Goal: Information Seeking & Learning: Check status

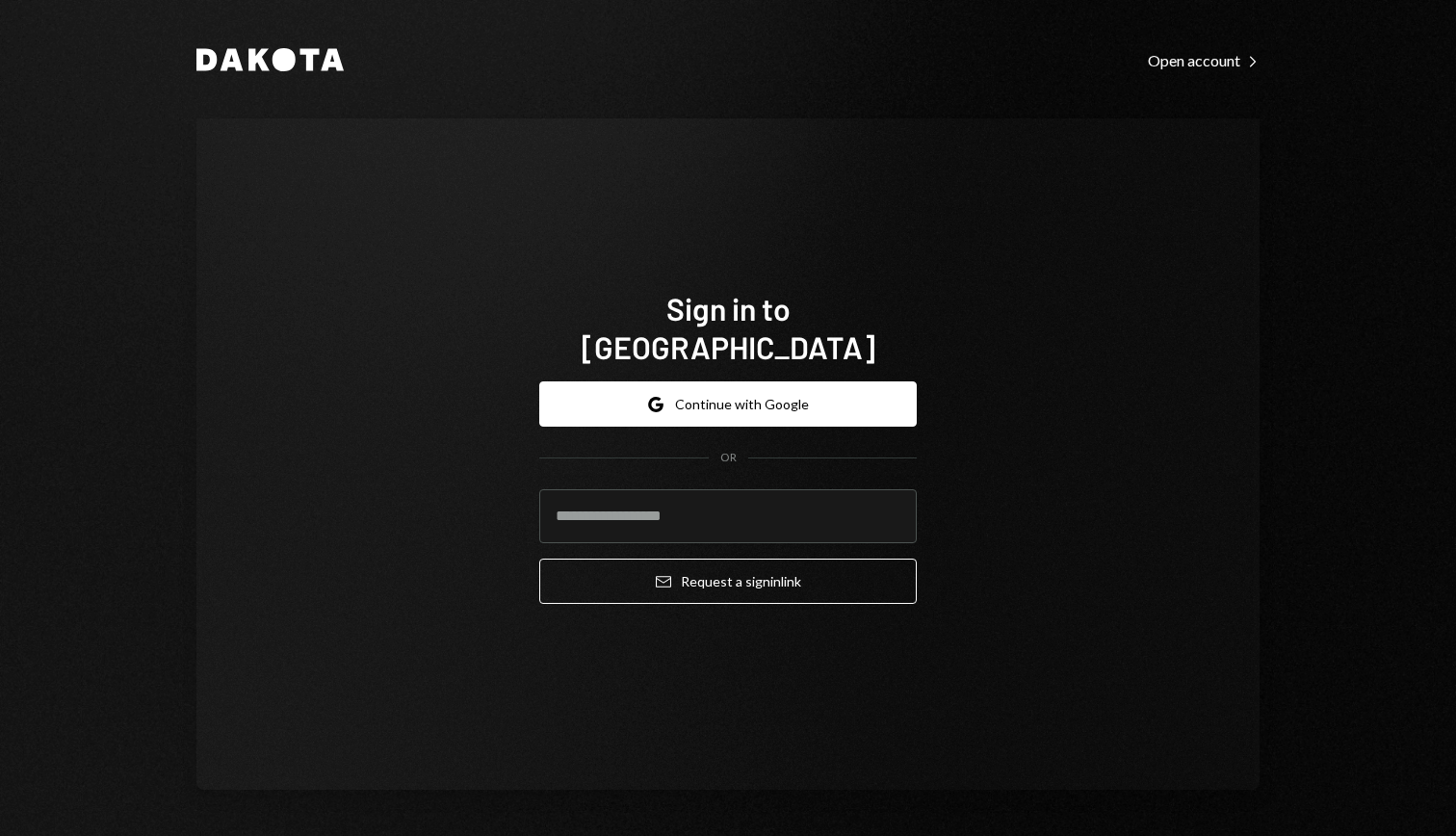
type input "**********"
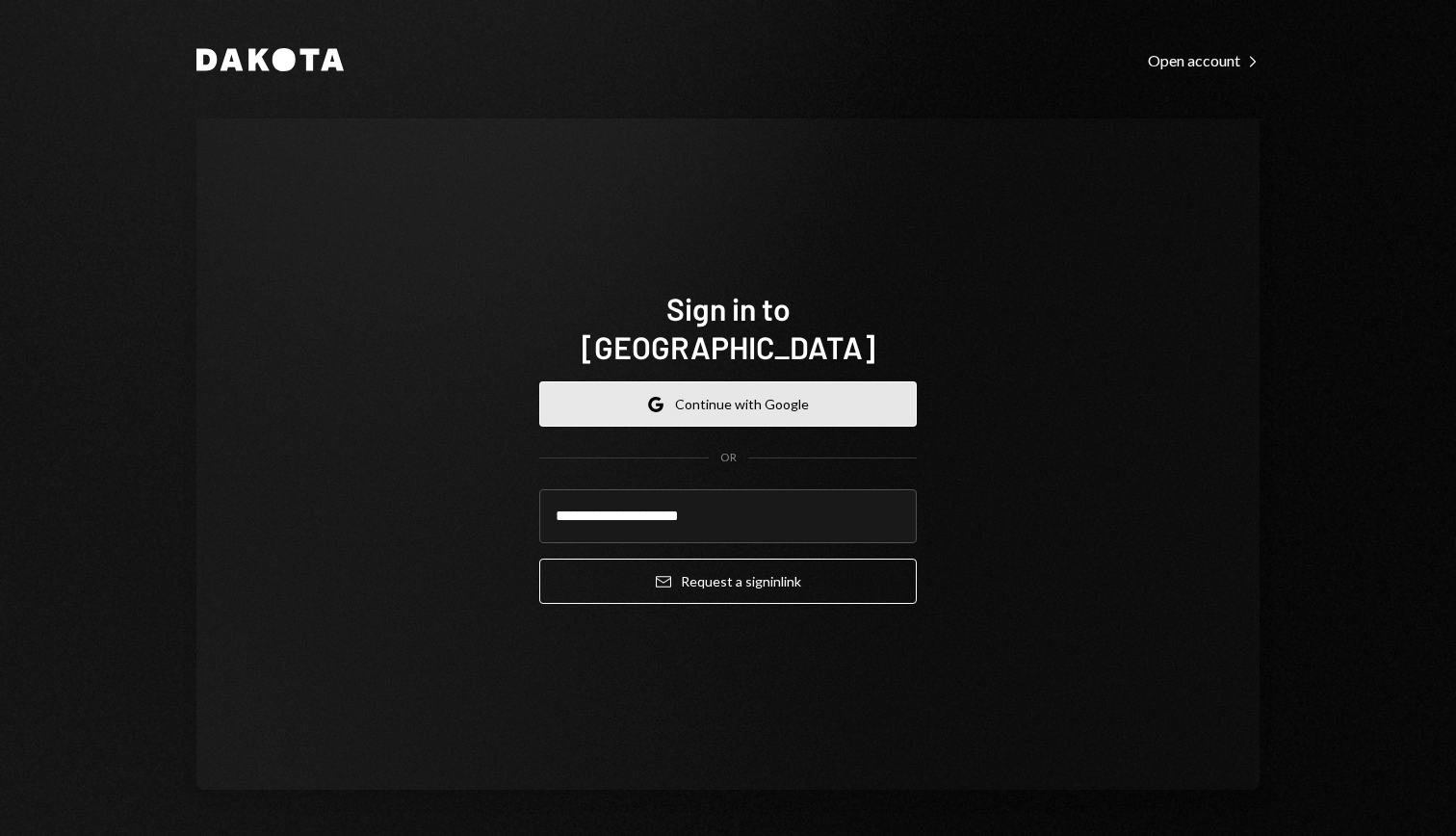
click at [747, 383] on button "Google Continue with Google" at bounding box center [728, 404] width 377 height 46
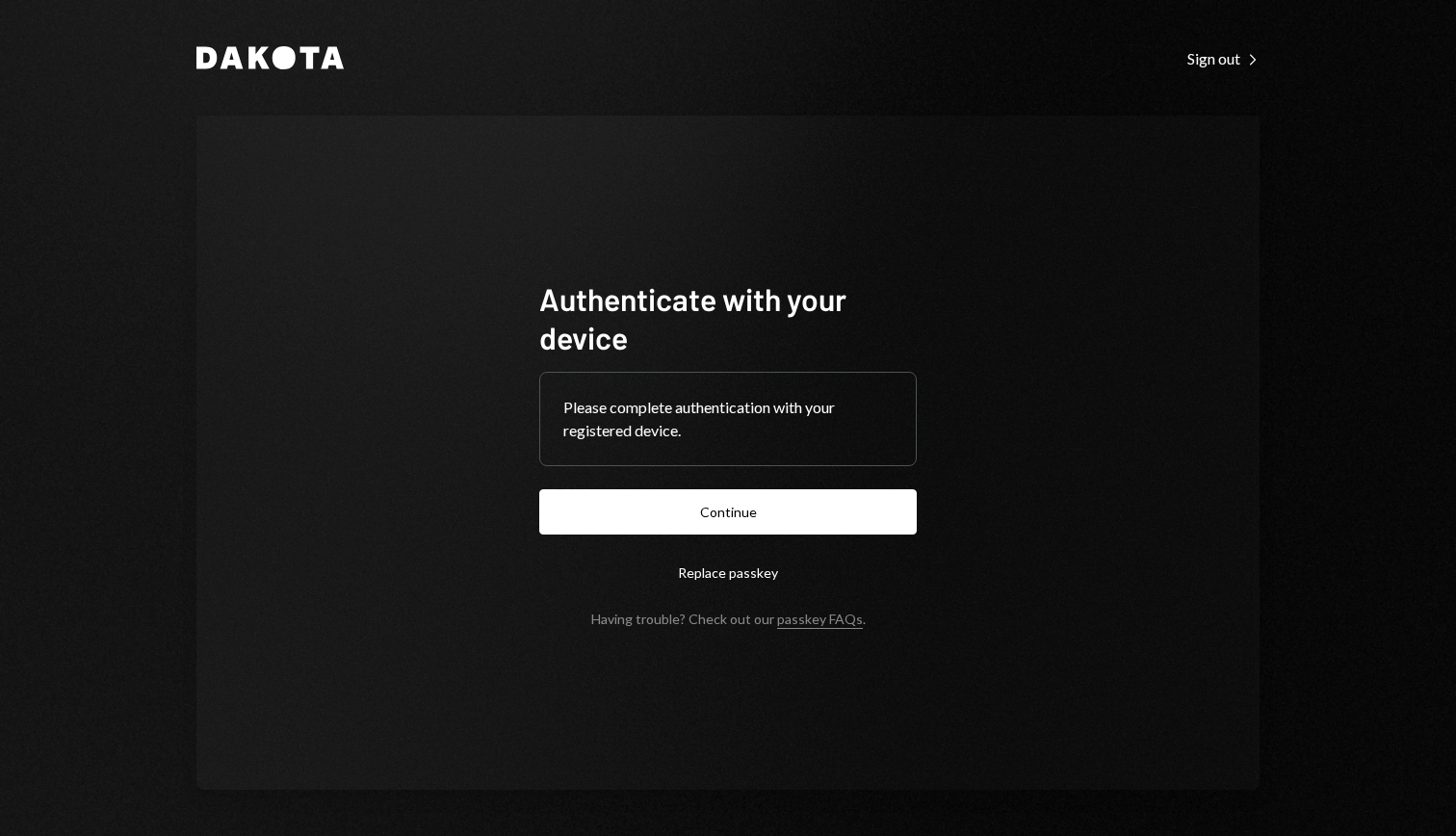
click at [690, 522] on button "Continue" at bounding box center [728, 512] width 377 height 46
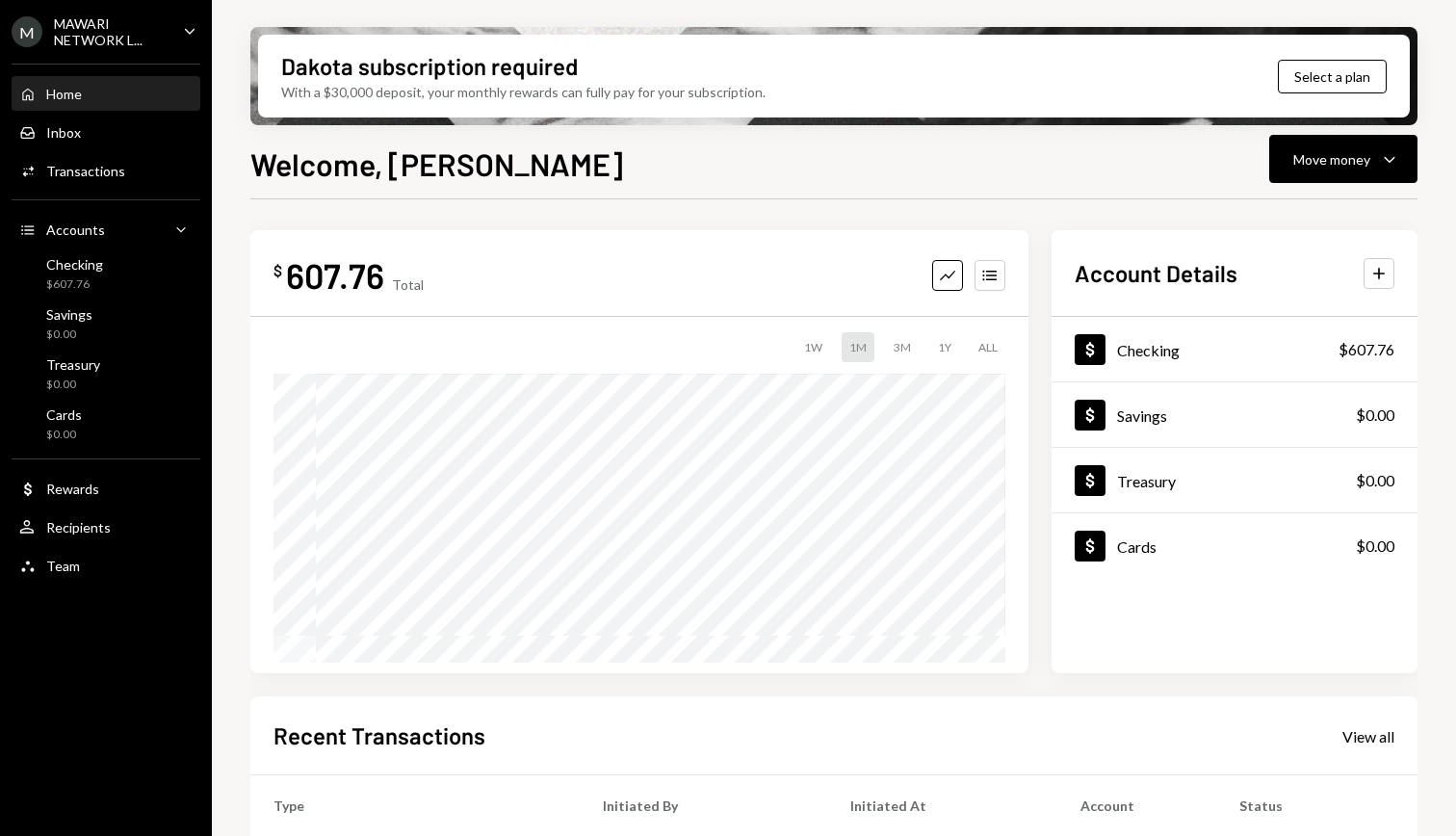
click at [197, 35] on icon "Caret Down" at bounding box center [189, 30] width 21 height 21
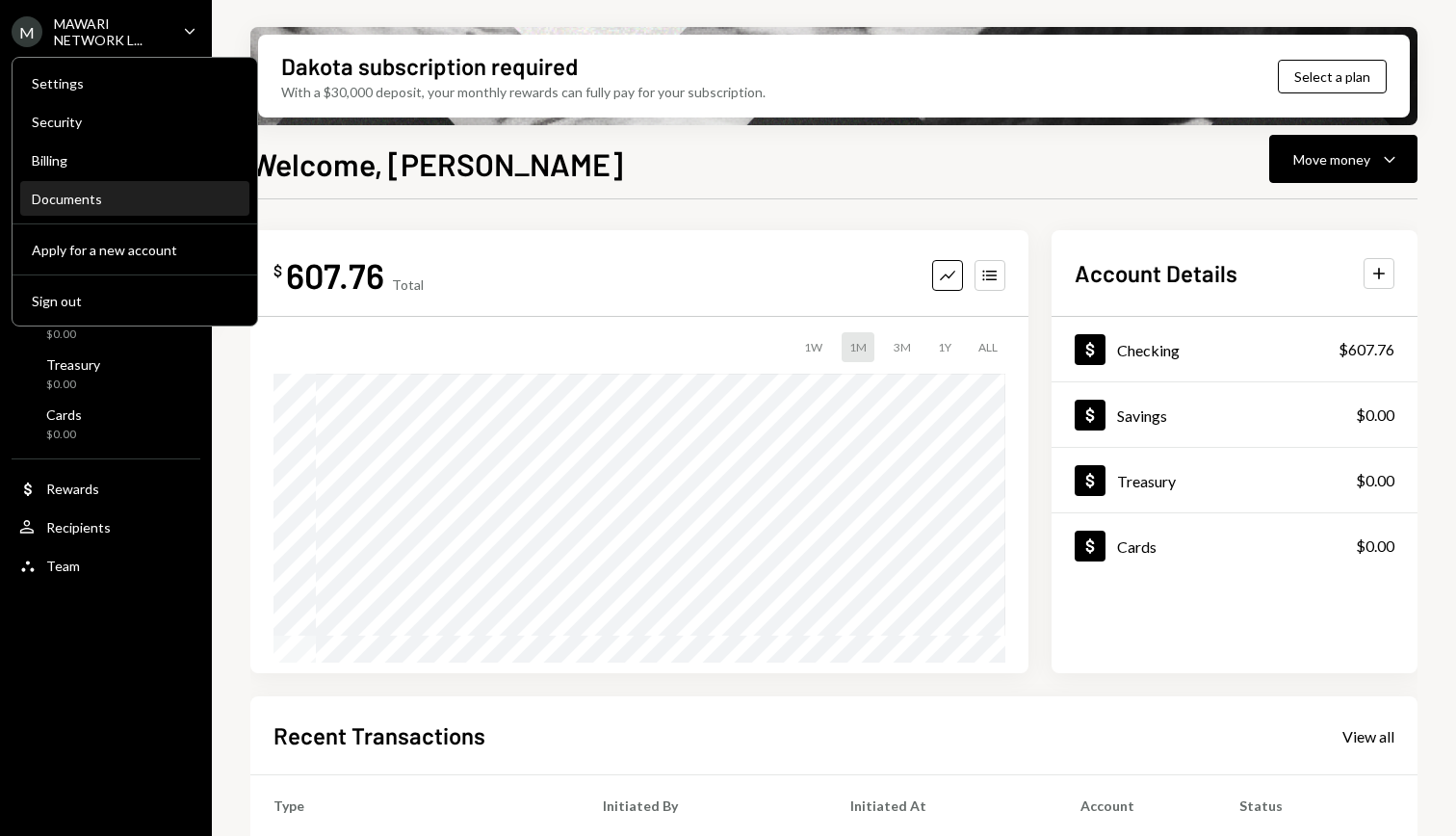
click at [48, 209] on div "Documents" at bounding box center [135, 199] width 206 height 33
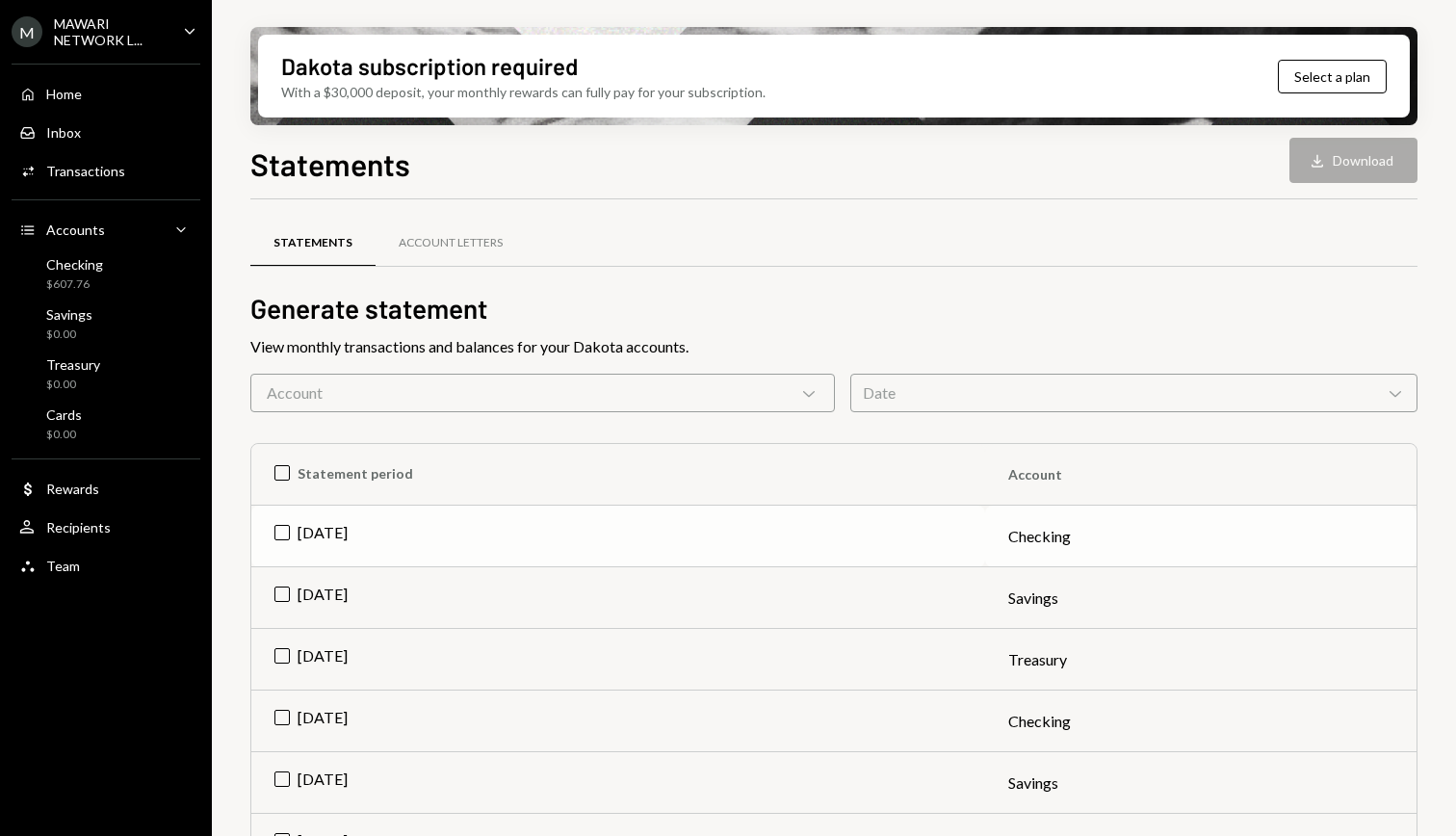
click at [287, 533] on td "Jul 2025" at bounding box center [617, 536] width 733 height 62
click at [1346, 157] on button "Download Download" at bounding box center [1353, 161] width 128 height 46
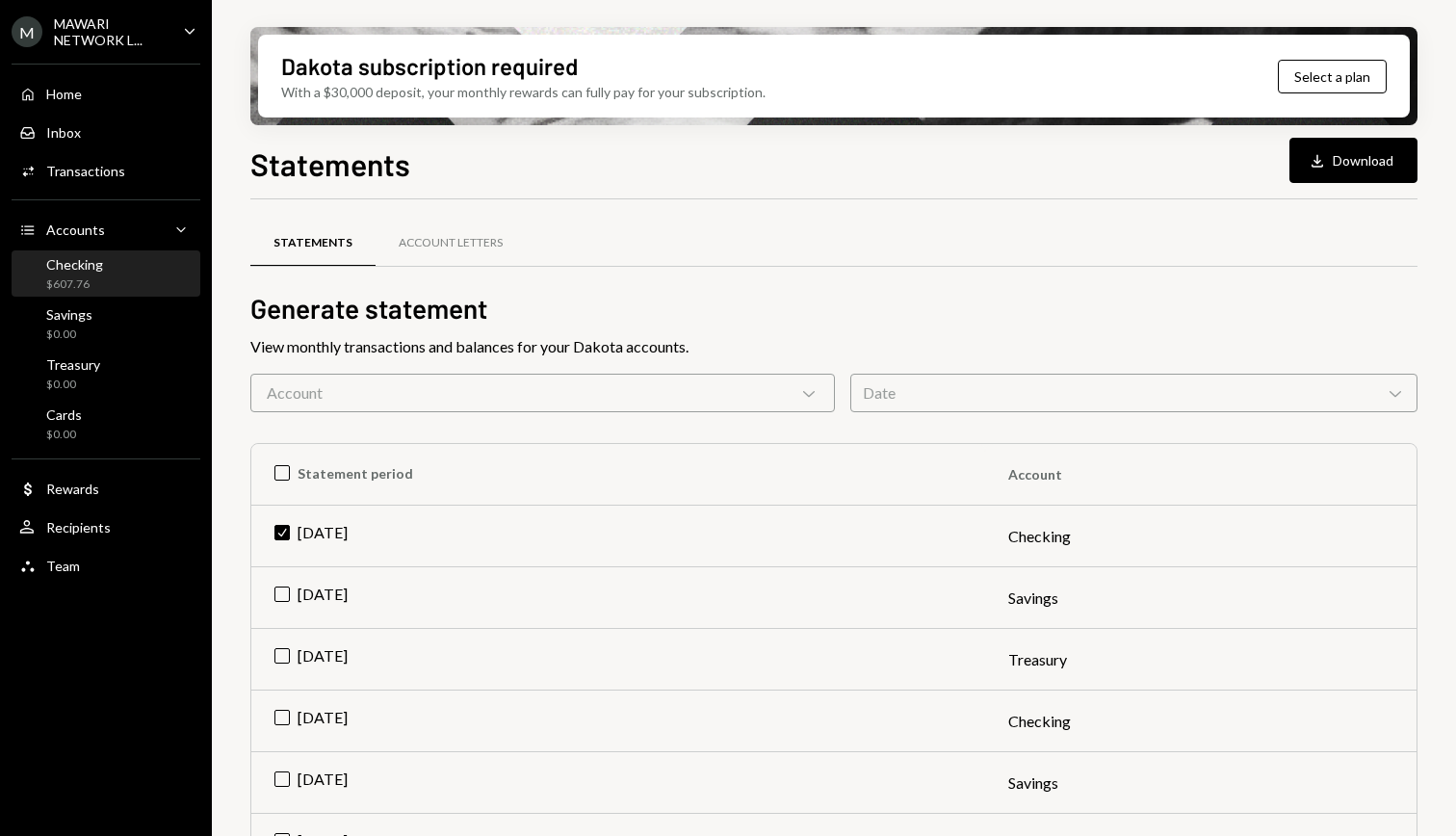
click at [93, 278] on div "$607.76" at bounding box center [74, 284] width 57 height 16
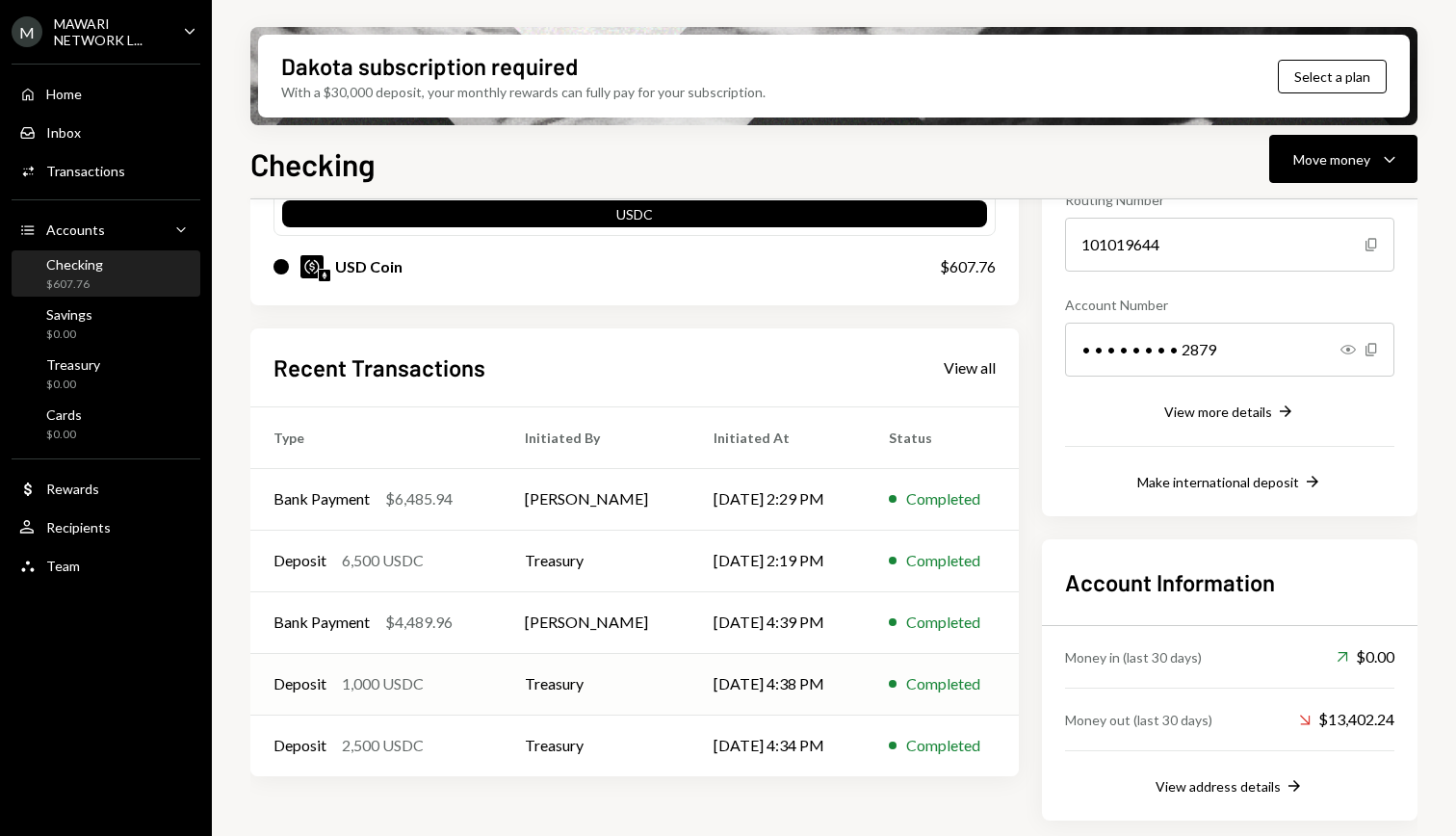
scroll to position [210, 0]
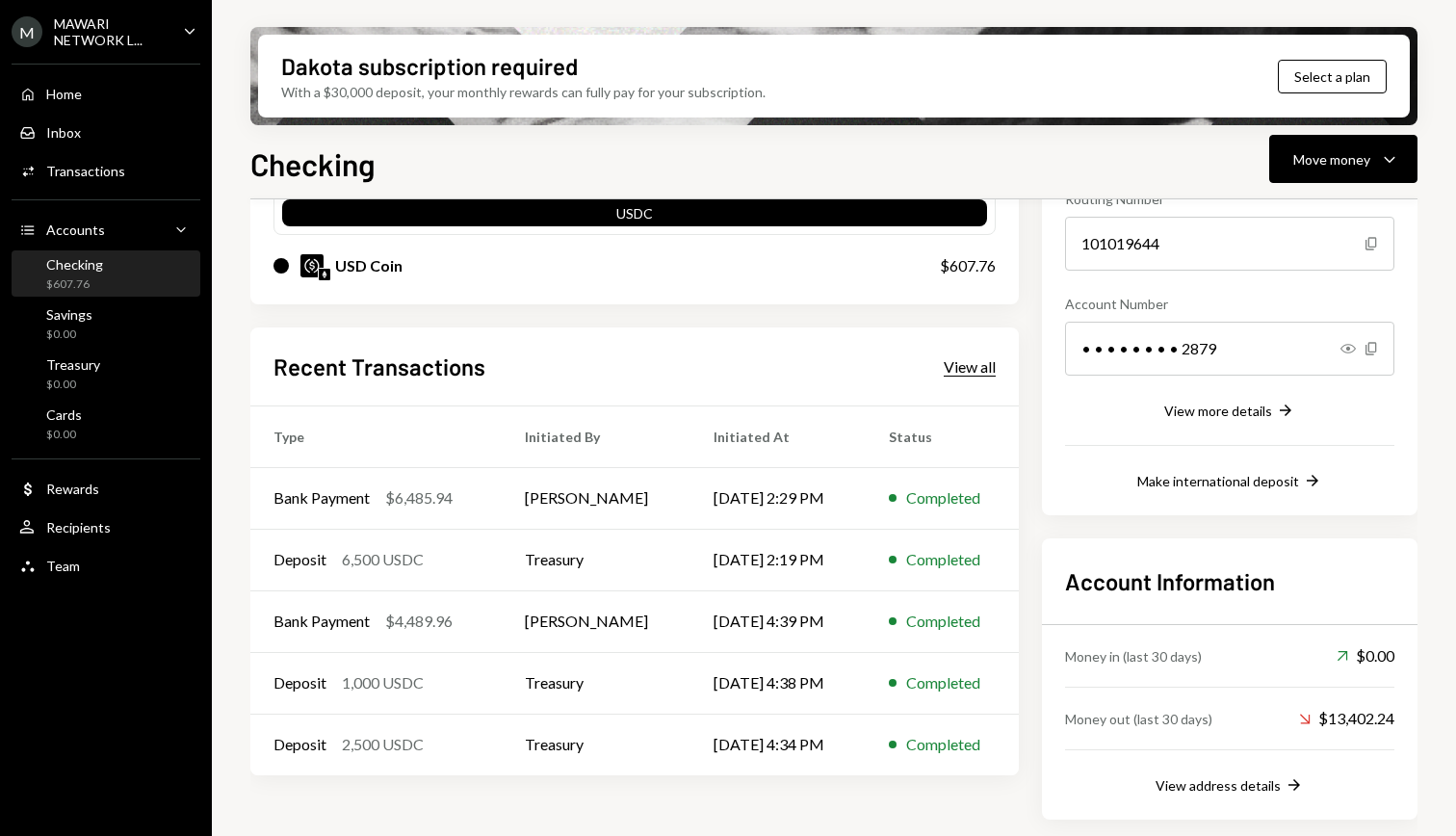
click at [957, 365] on div "View all" at bounding box center [970, 366] width 52 height 19
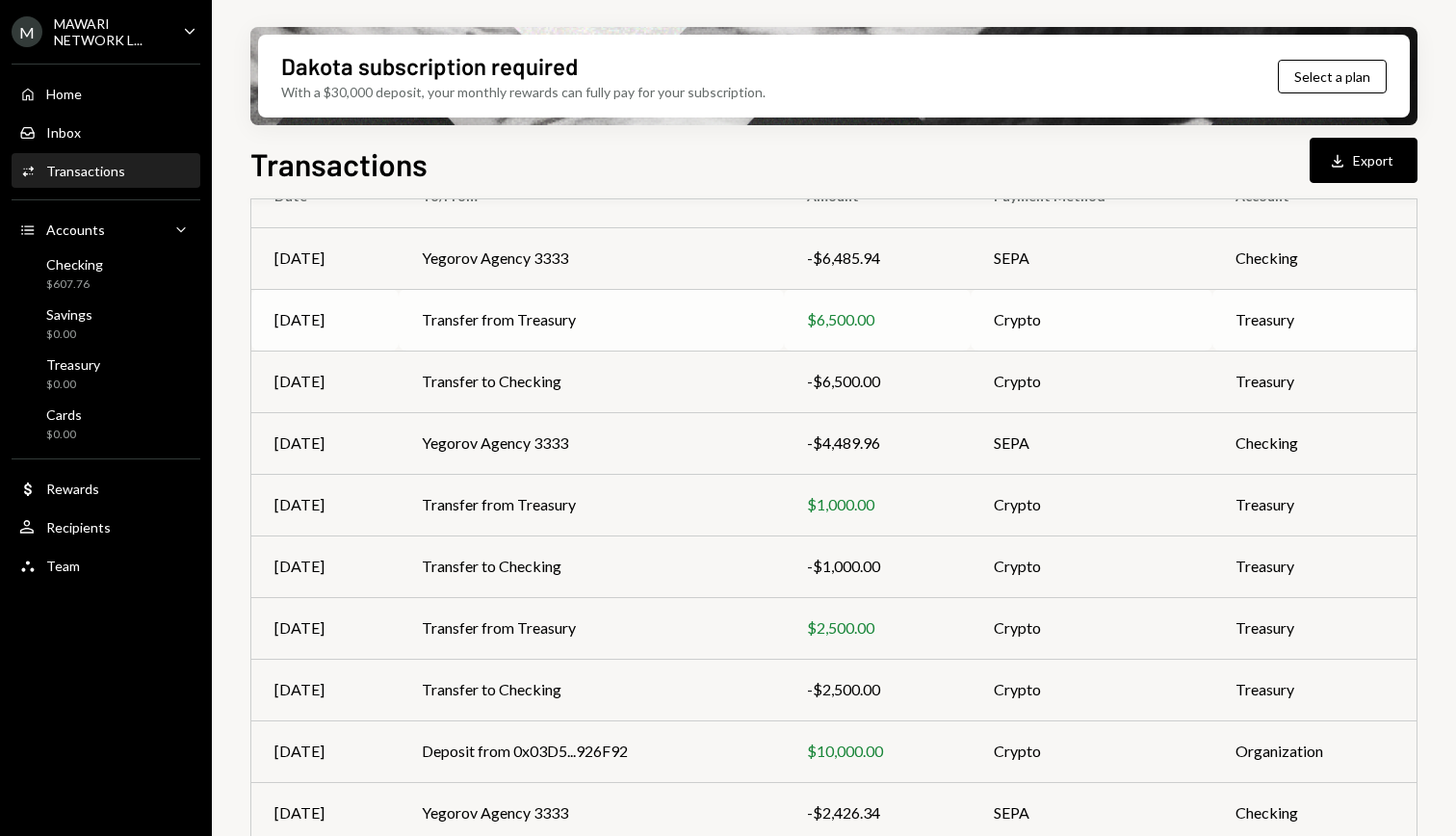
scroll to position [261, 0]
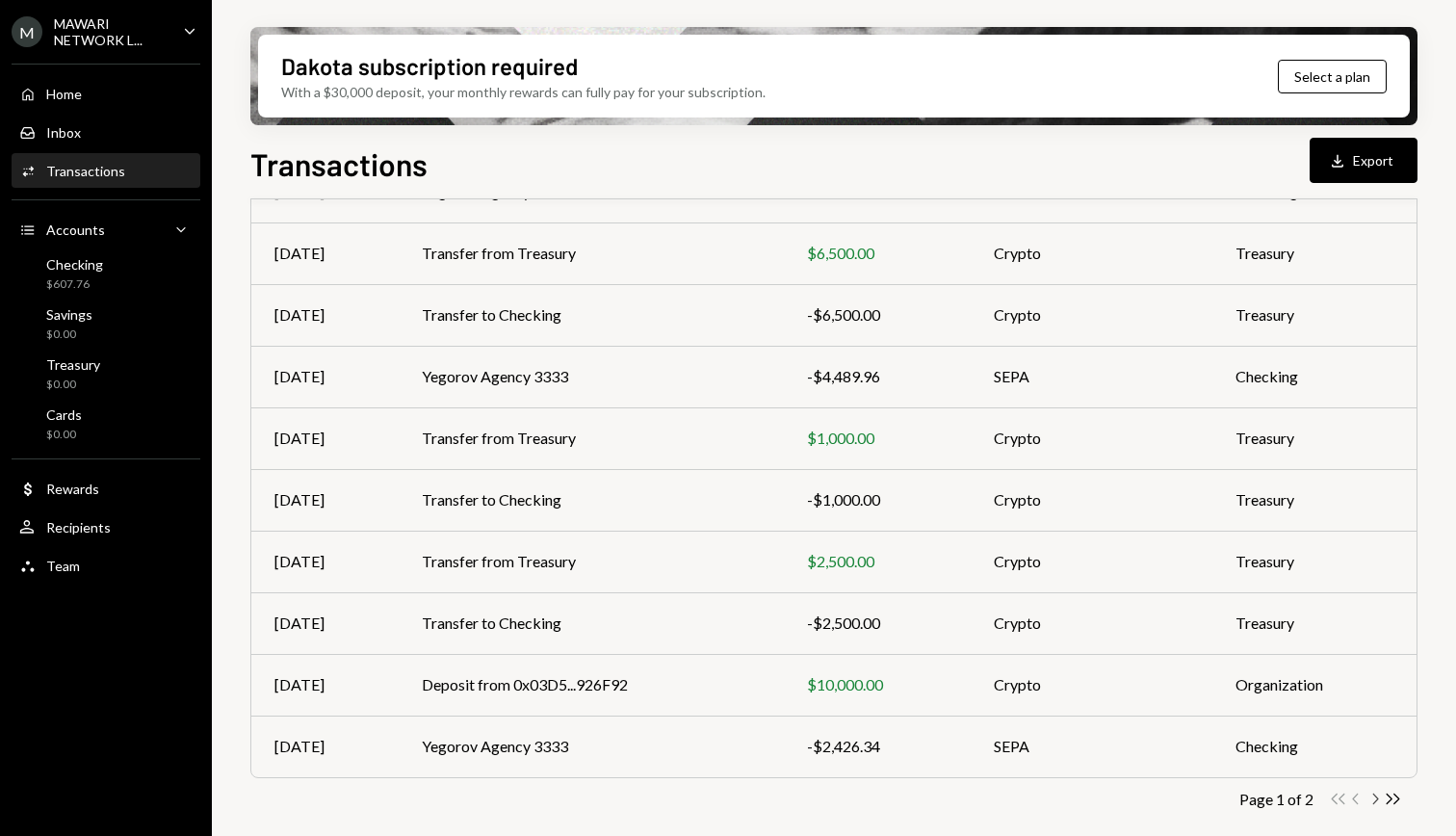
click at [1371, 795] on icon "Chevron Right" at bounding box center [1374, 798] width 18 height 18
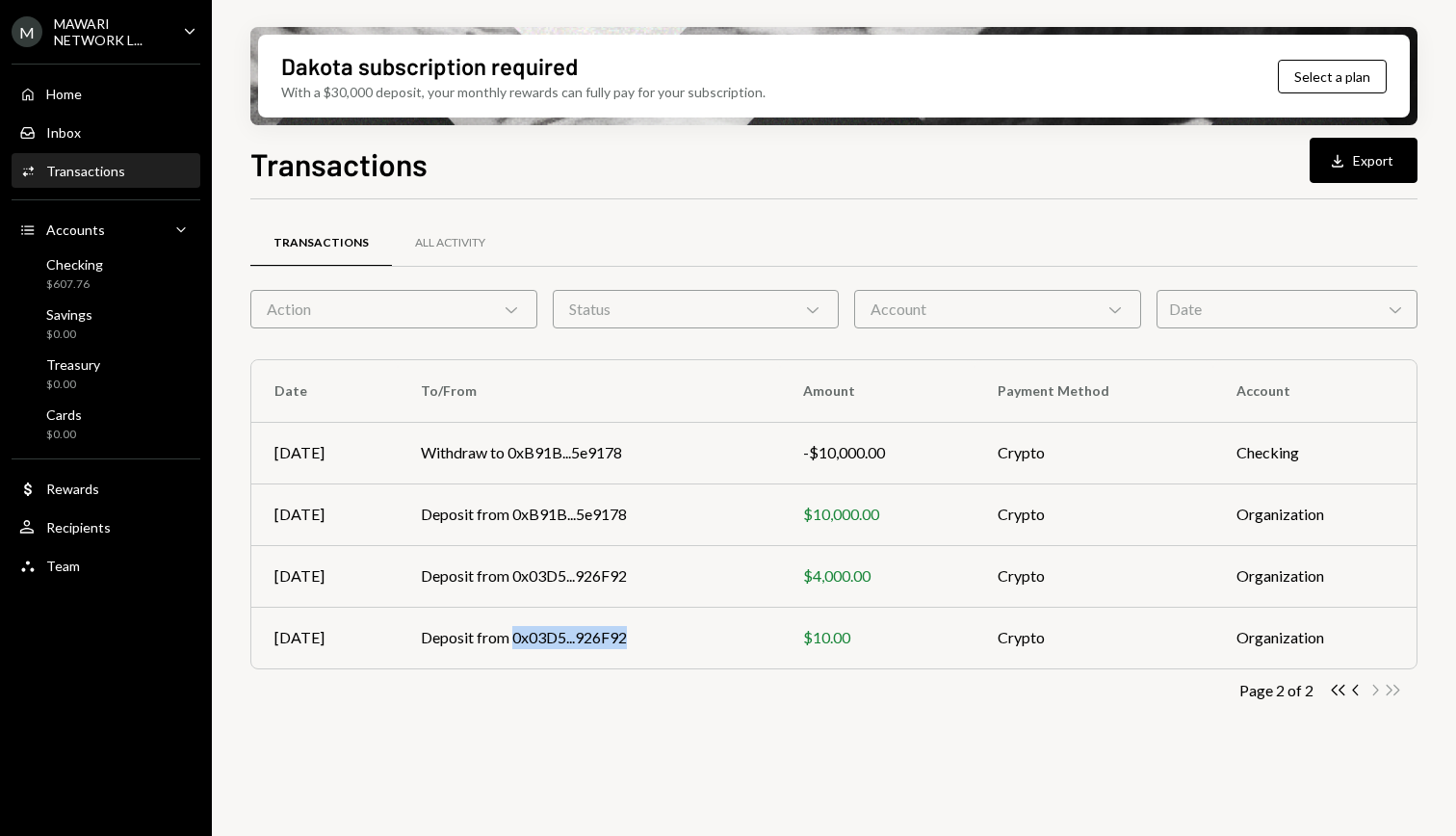
drag, startPoint x: 505, startPoint y: 636, endPoint x: 650, endPoint y: 646, distance: 145.3
click at [629, 640] on td "Deposit from 0x03D5...926F92" at bounding box center [589, 637] width 382 height 62
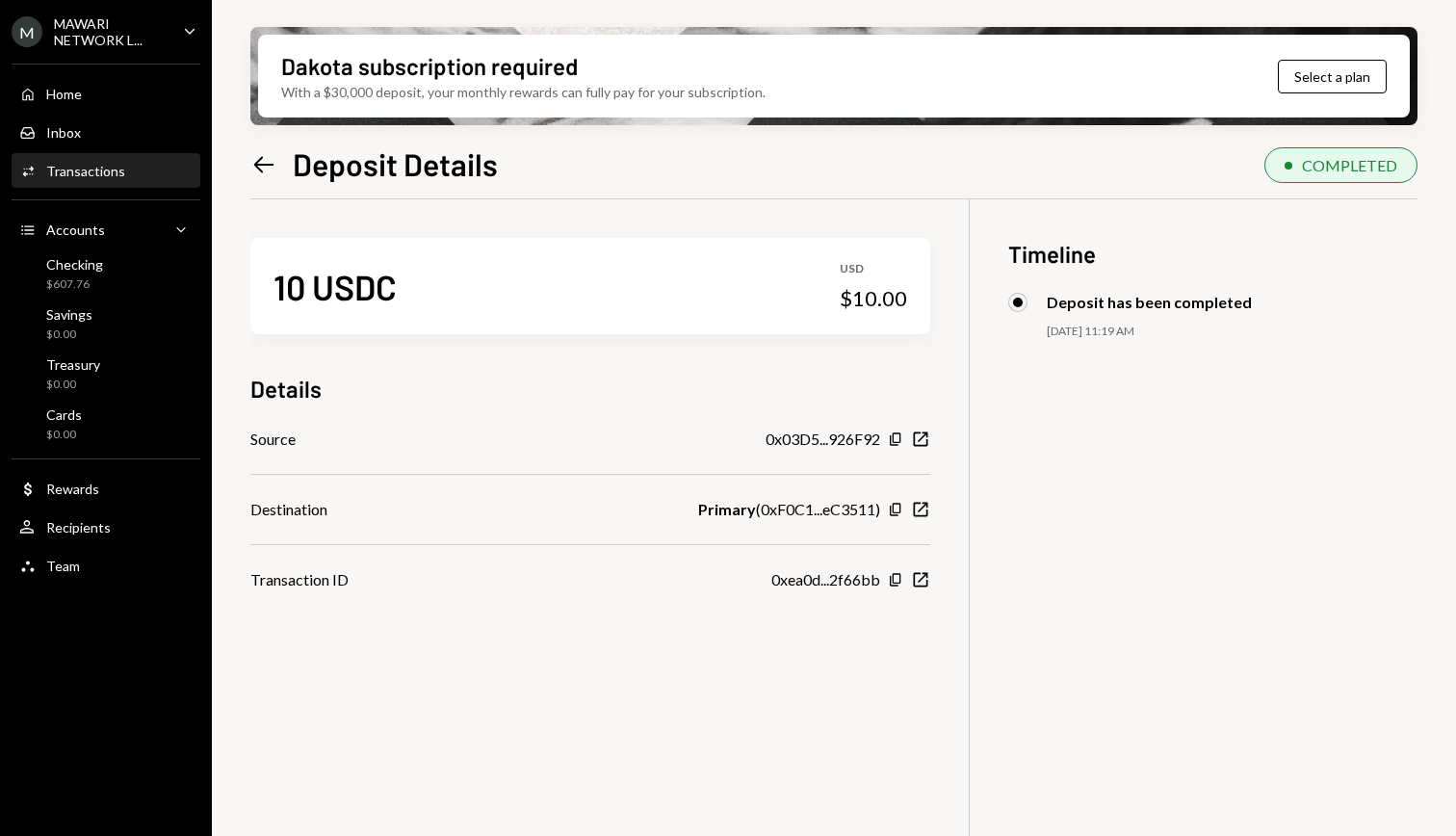
click at [257, 166] on icon at bounding box center [264, 164] width 20 height 16
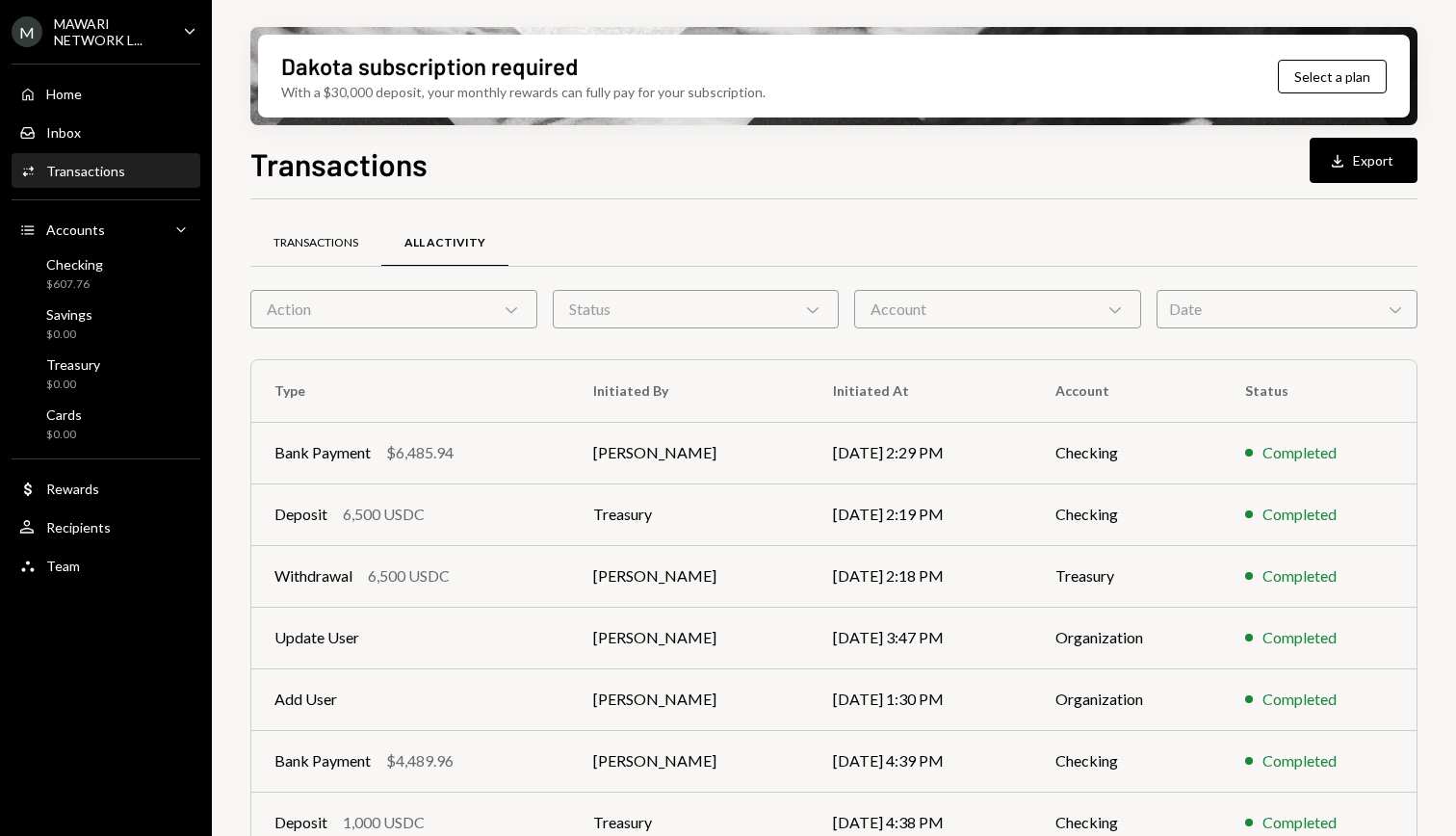
click at [320, 248] on div "Transactions" at bounding box center [315, 243] width 84 height 16
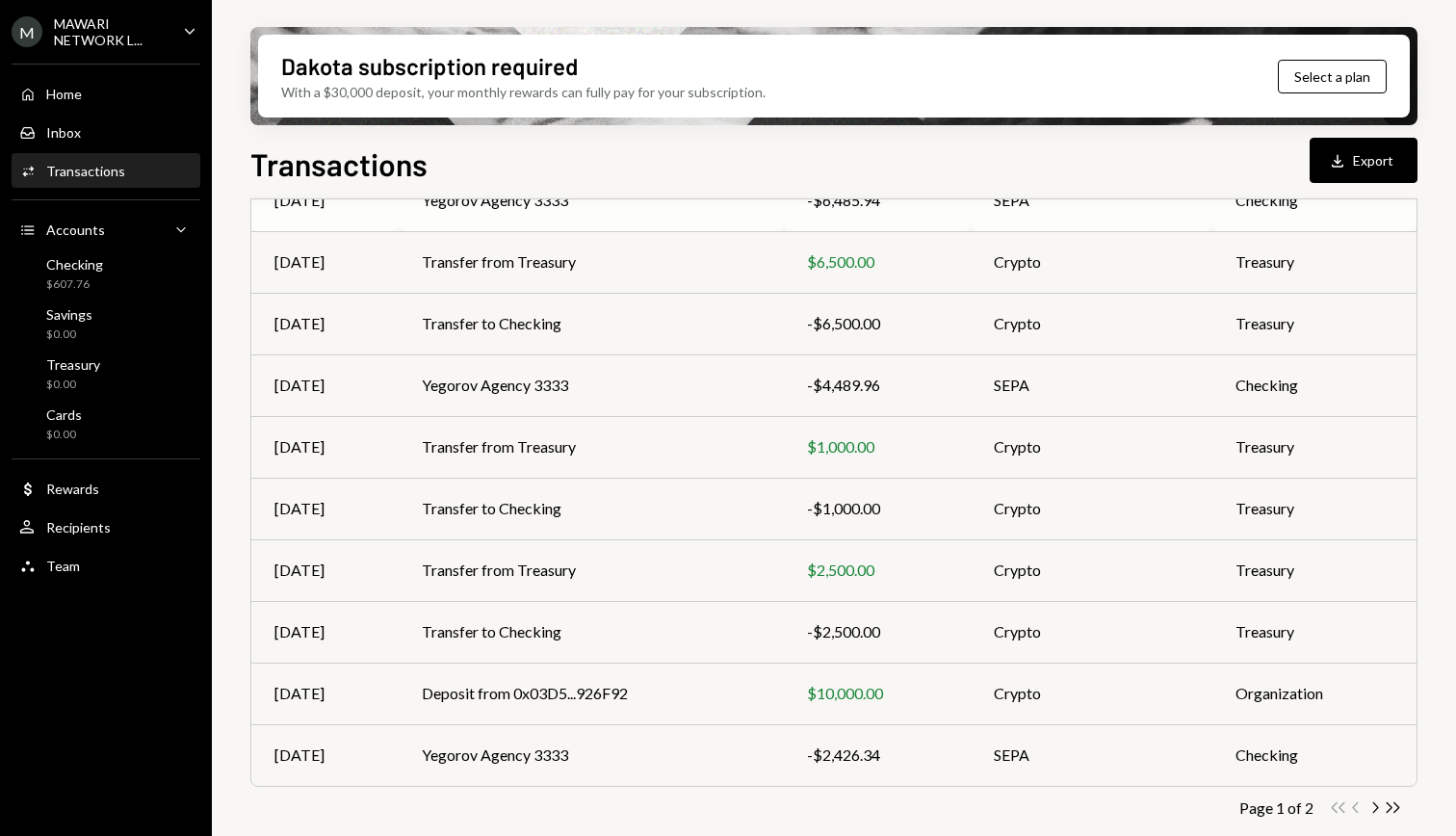
scroll to position [261, 0]
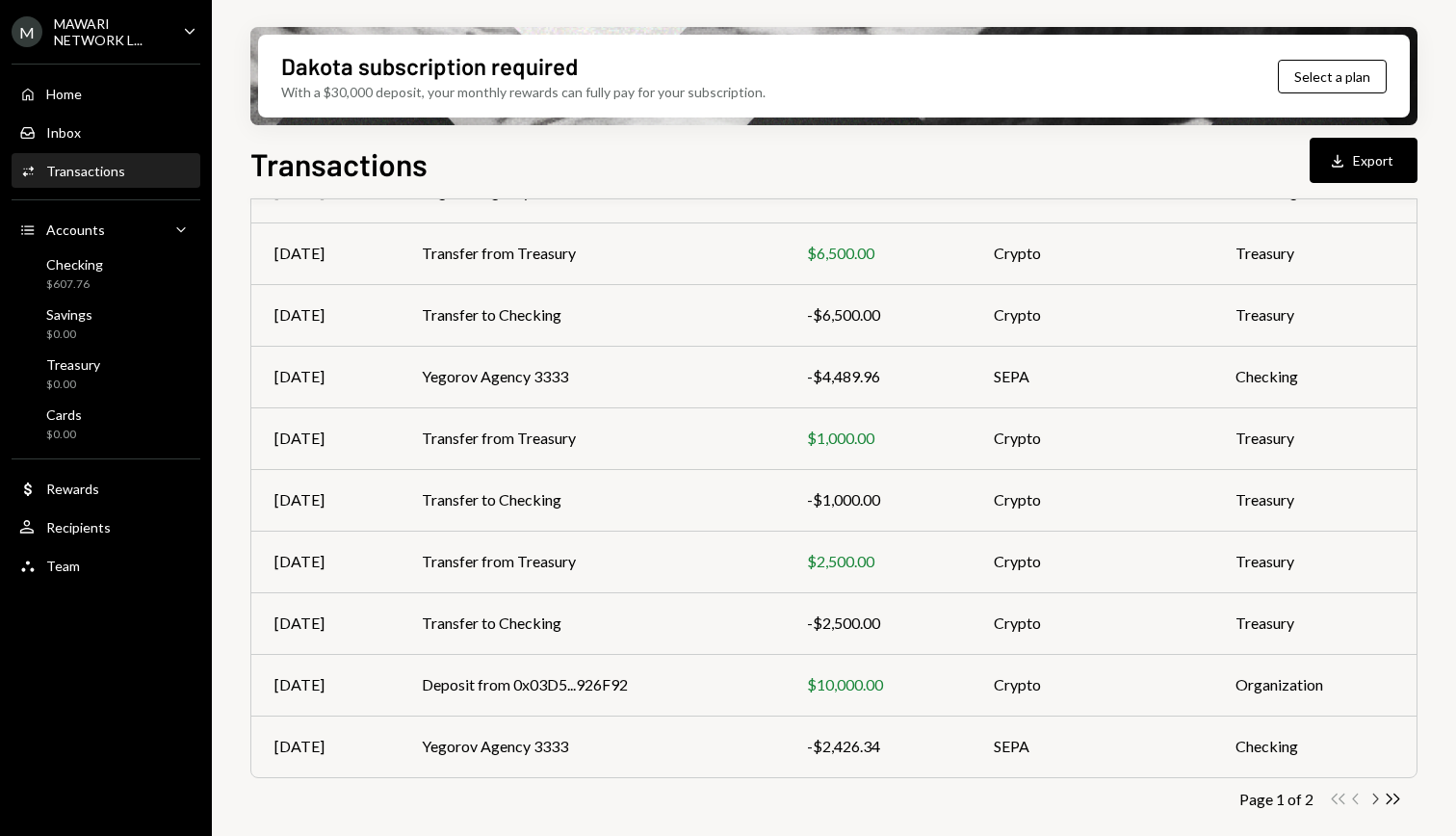
click at [1376, 799] on icon "button" at bounding box center [1376, 798] width 6 height 11
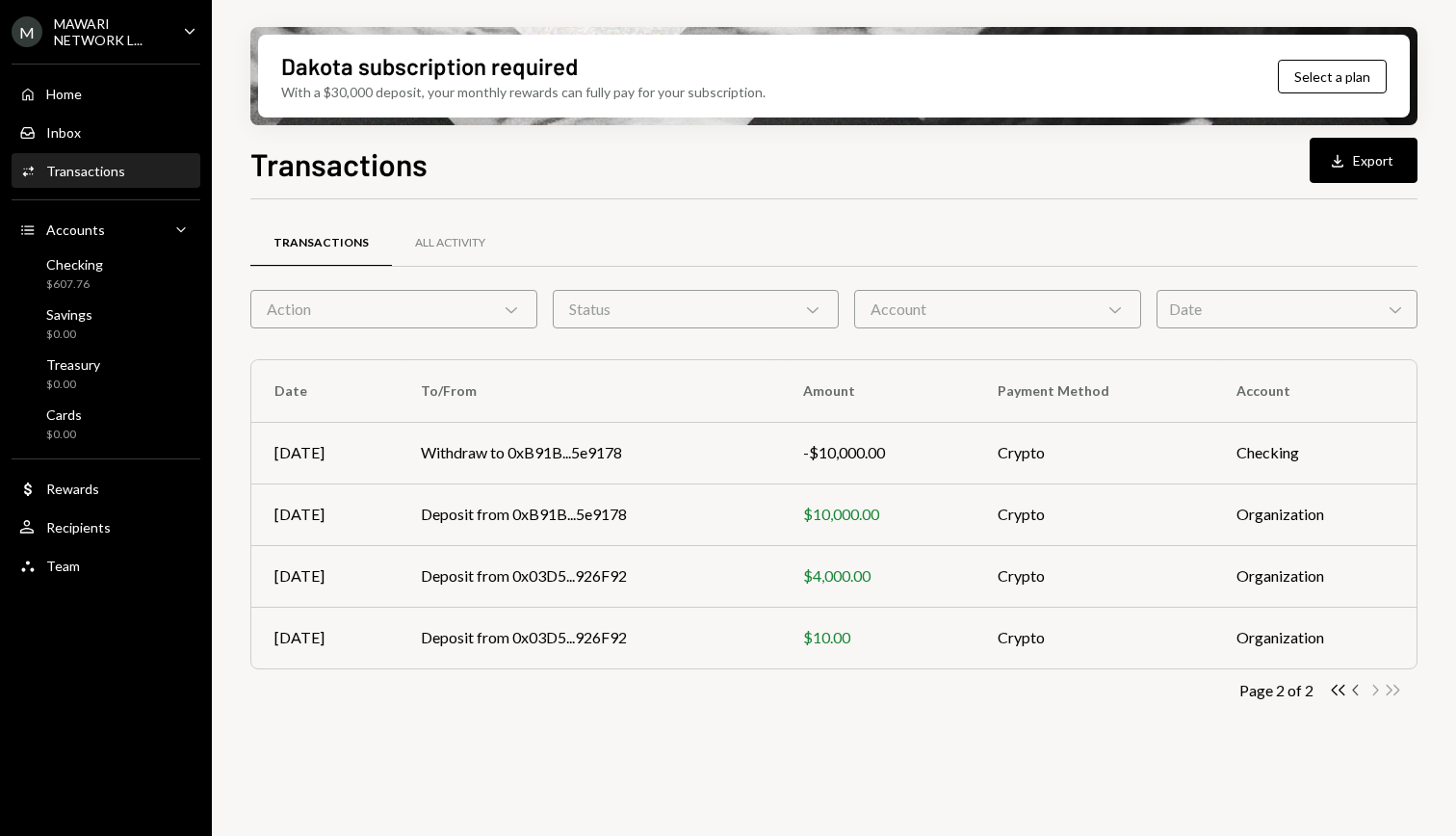
click at [1356, 692] on icon "button" at bounding box center [1355, 690] width 6 height 11
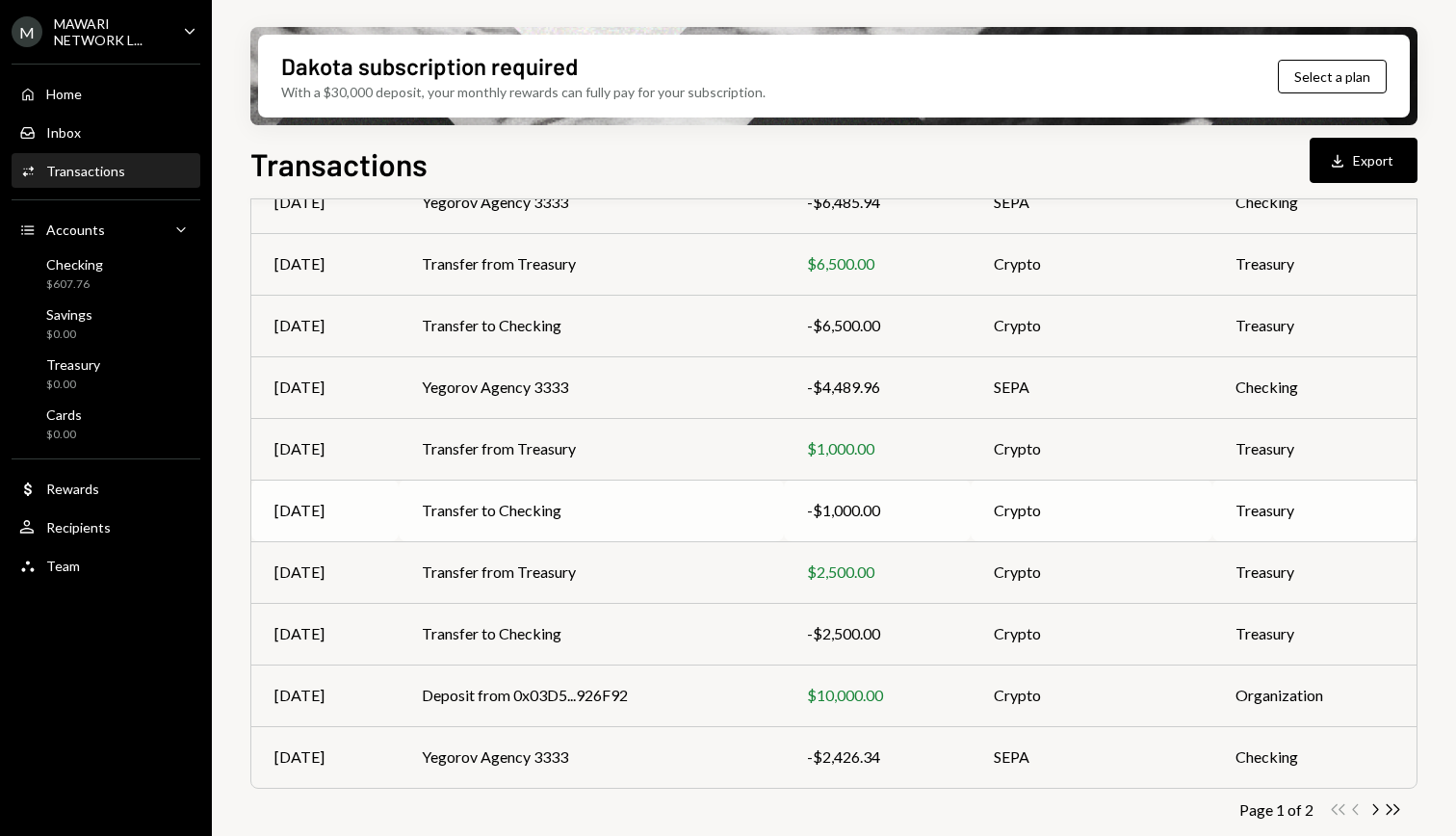
scroll to position [261, 0]
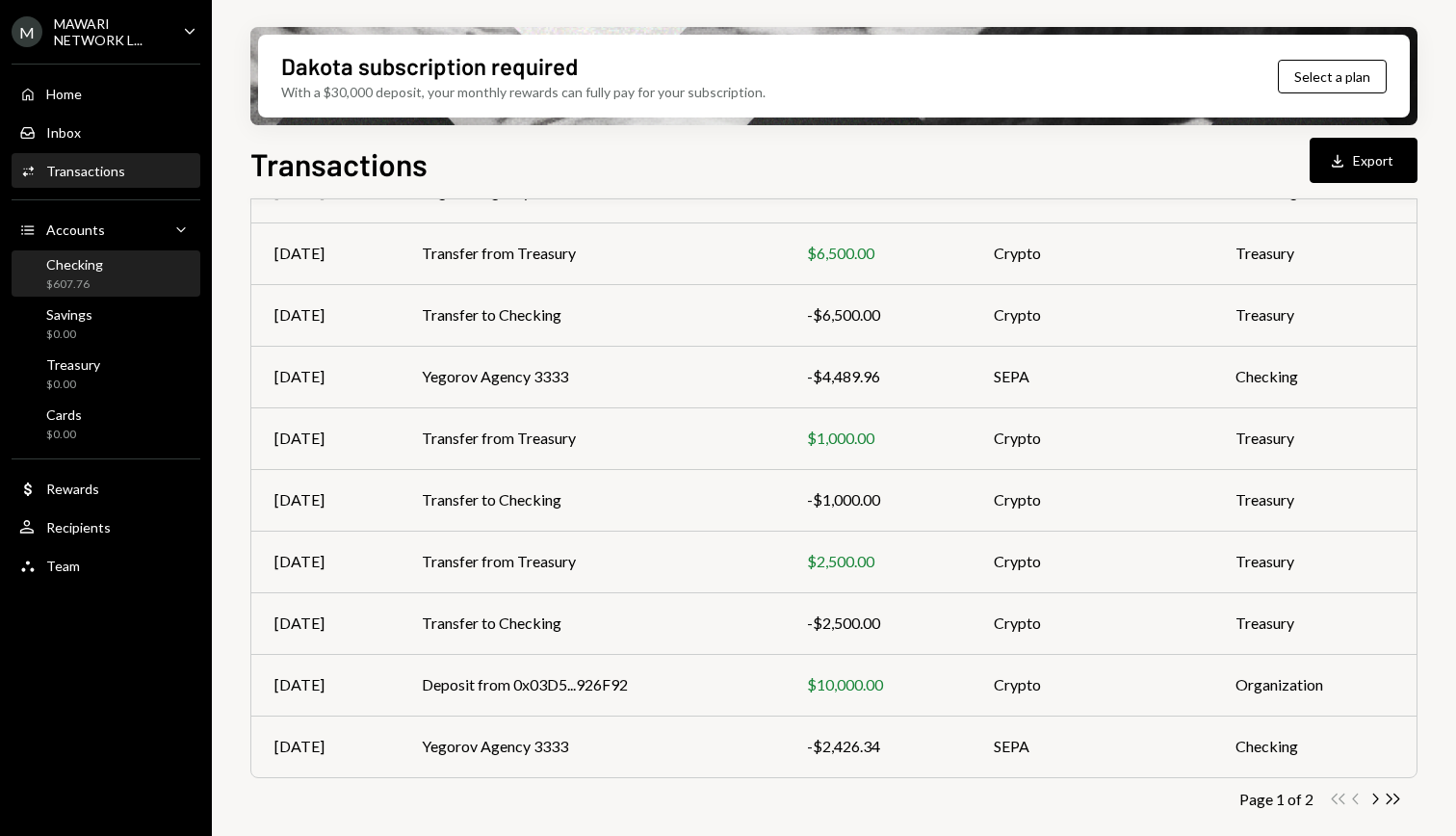
click at [71, 277] on div "$607.76" at bounding box center [74, 284] width 57 height 16
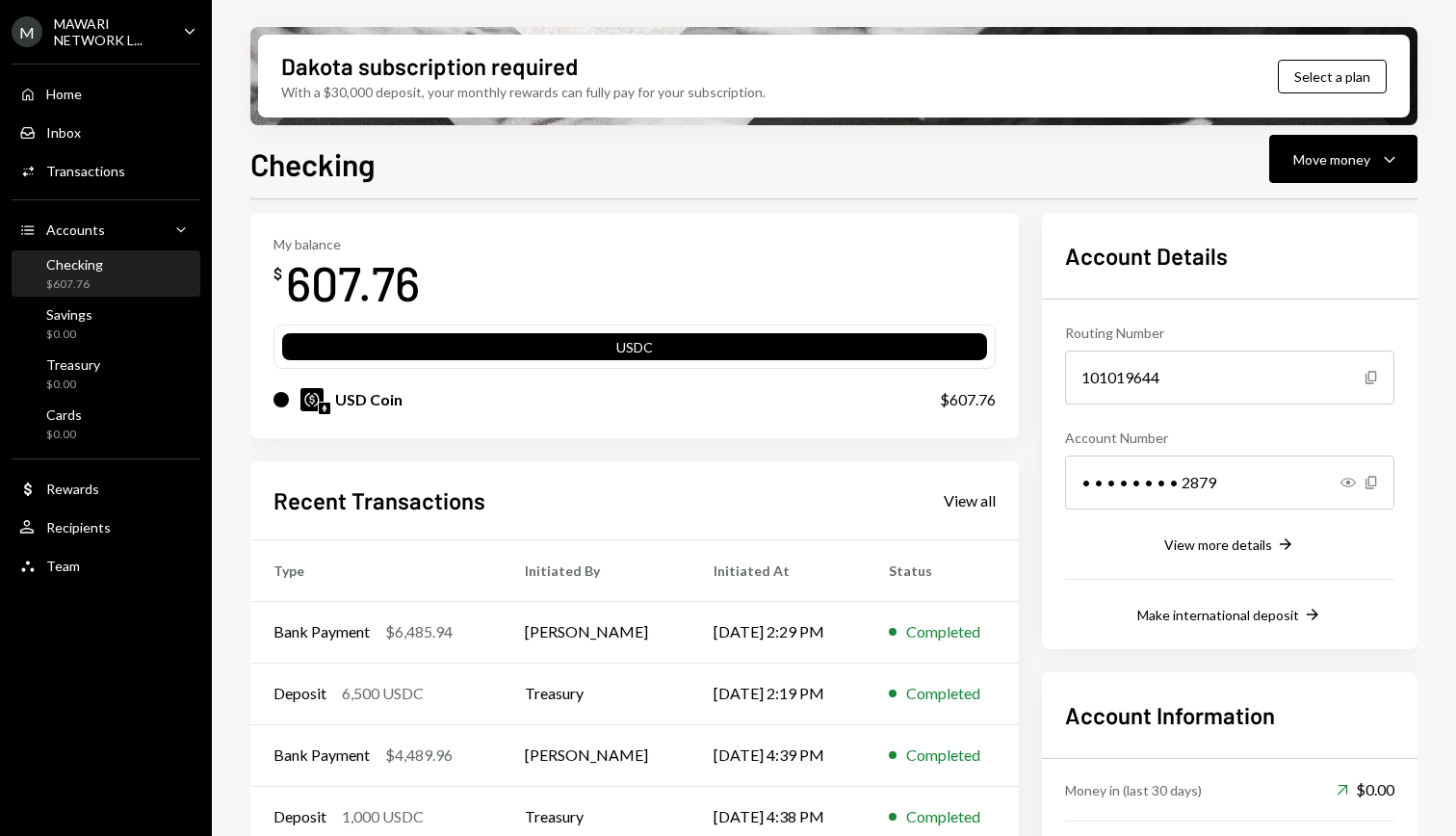
scroll to position [210, 0]
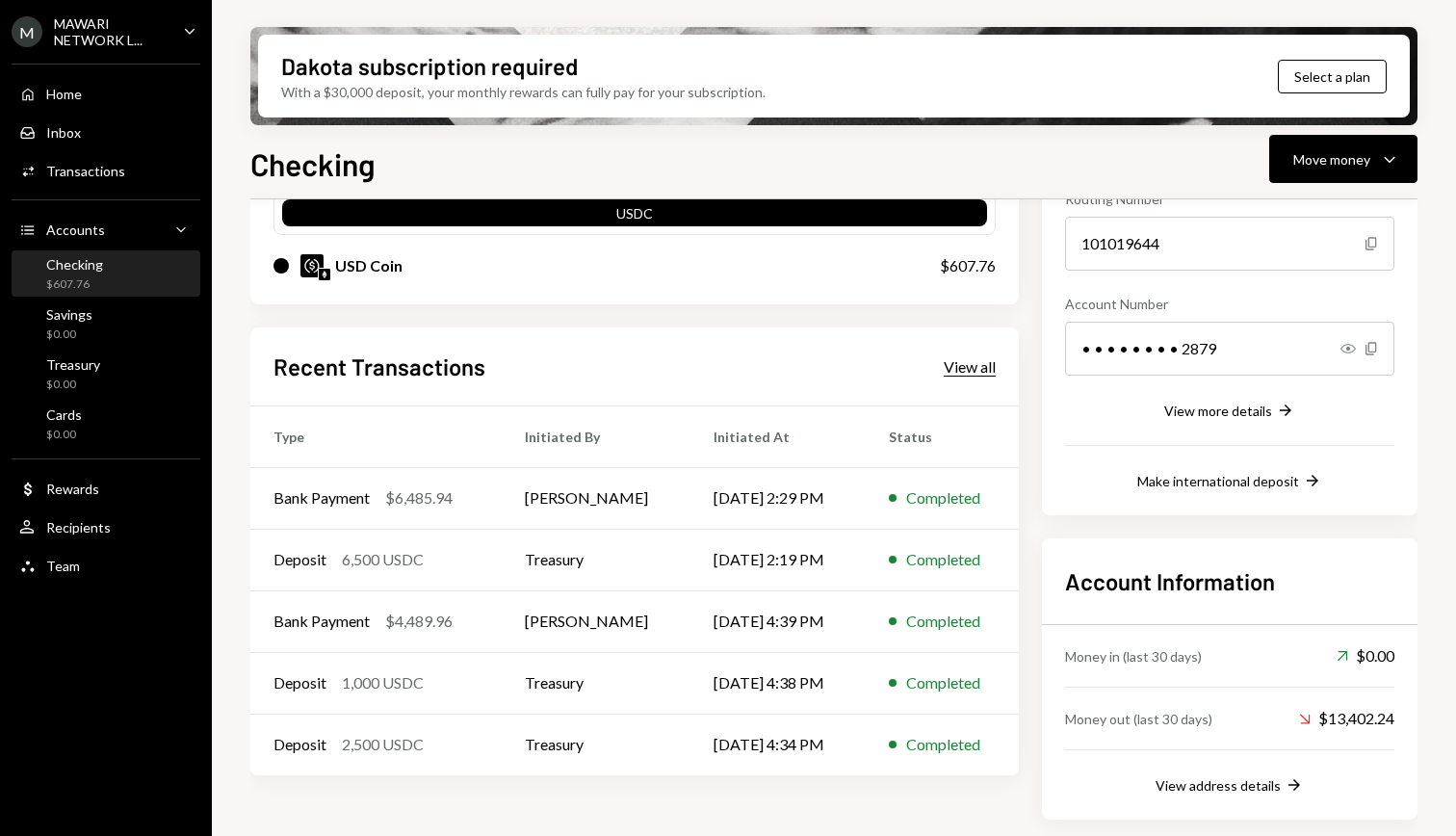
click at [979, 362] on div "View all" at bounding box center [970, 366] width 52 height 19
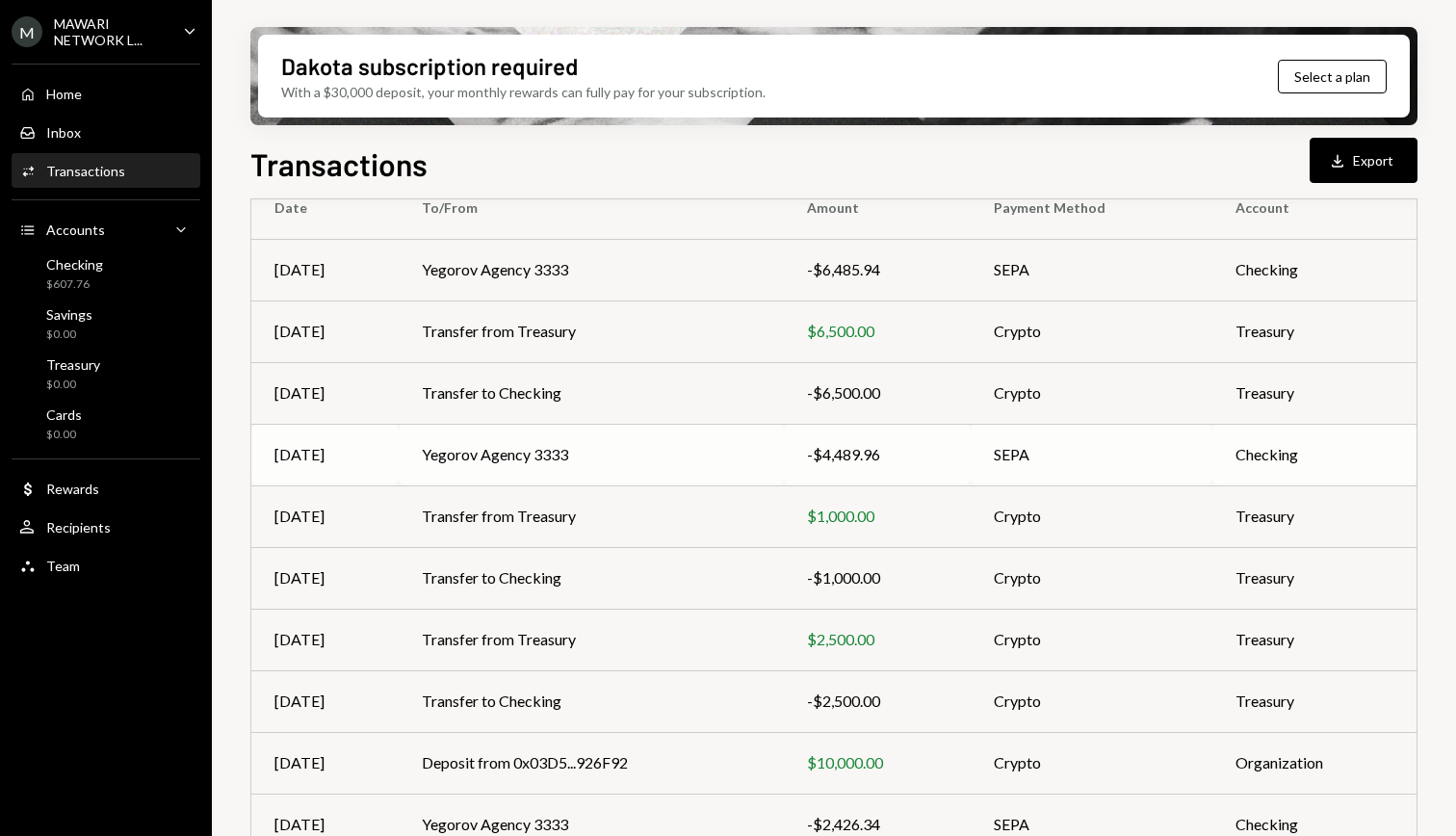
scroll to position [261, 0]
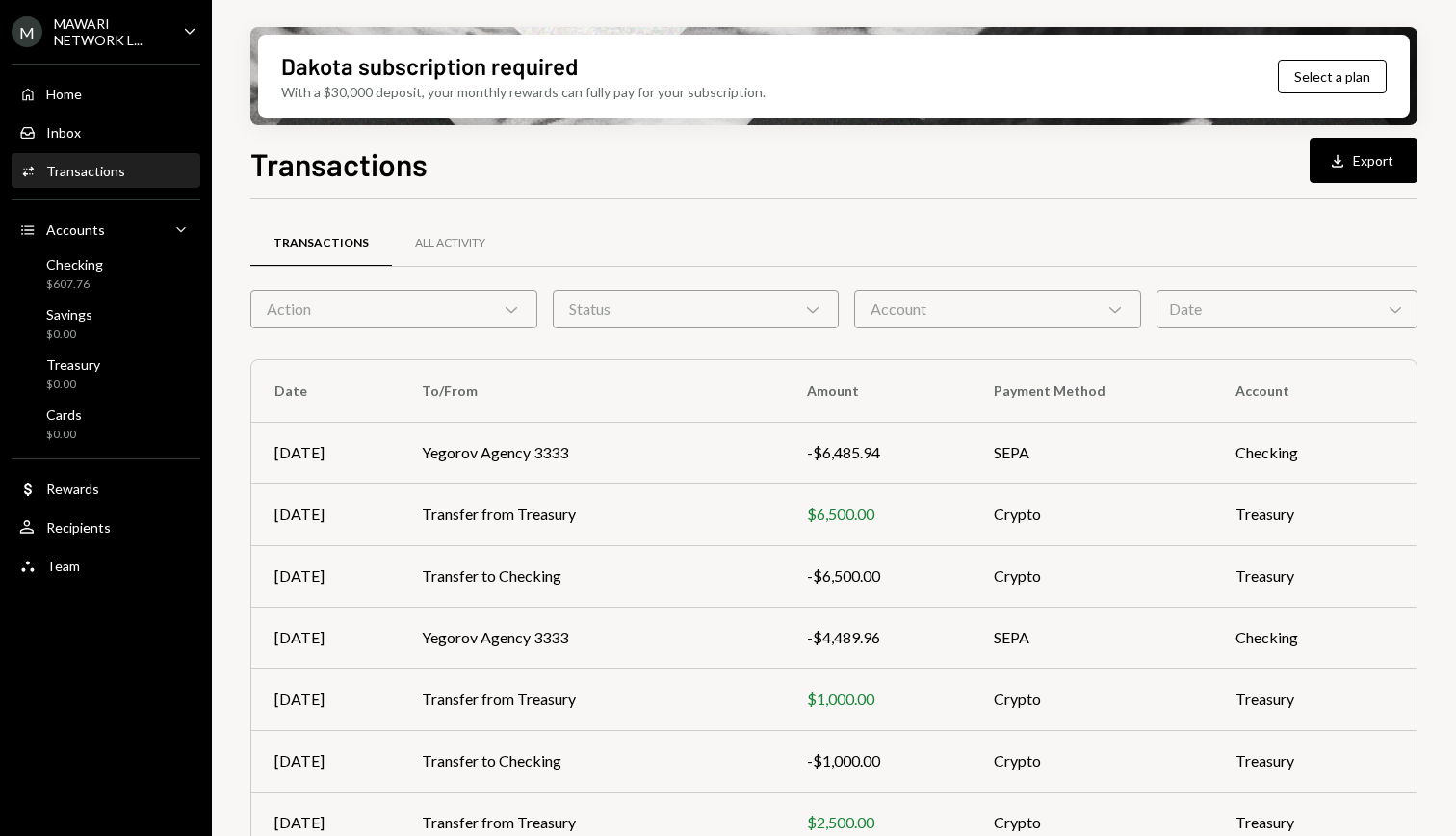
click at [1106, 315] on icon "Chevron Down" at bounding box center [1115, 309] width 19 height 19
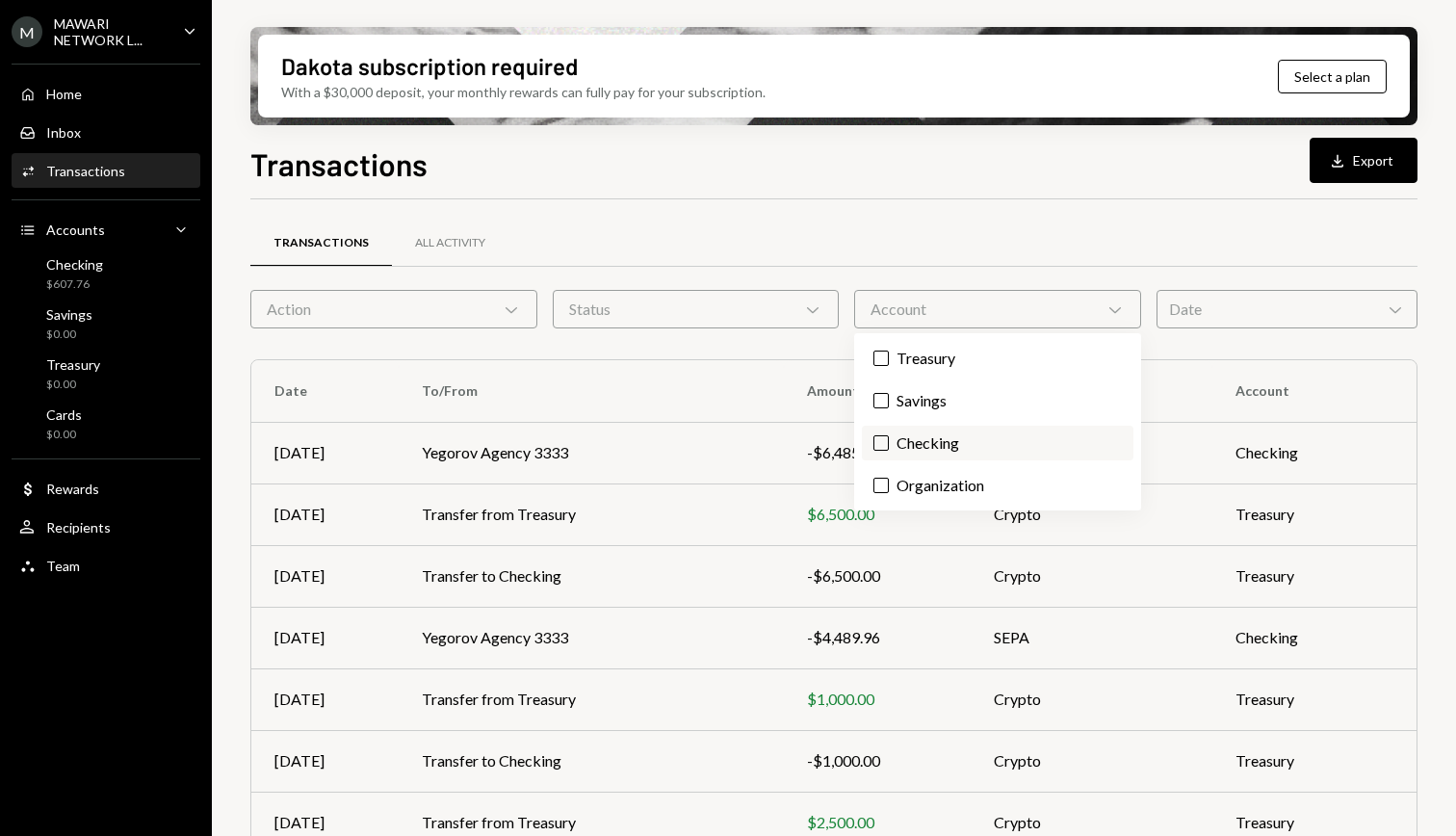
click at [879, 448] on button "Checking" at bounding box center [881, 443] width 16 height 16
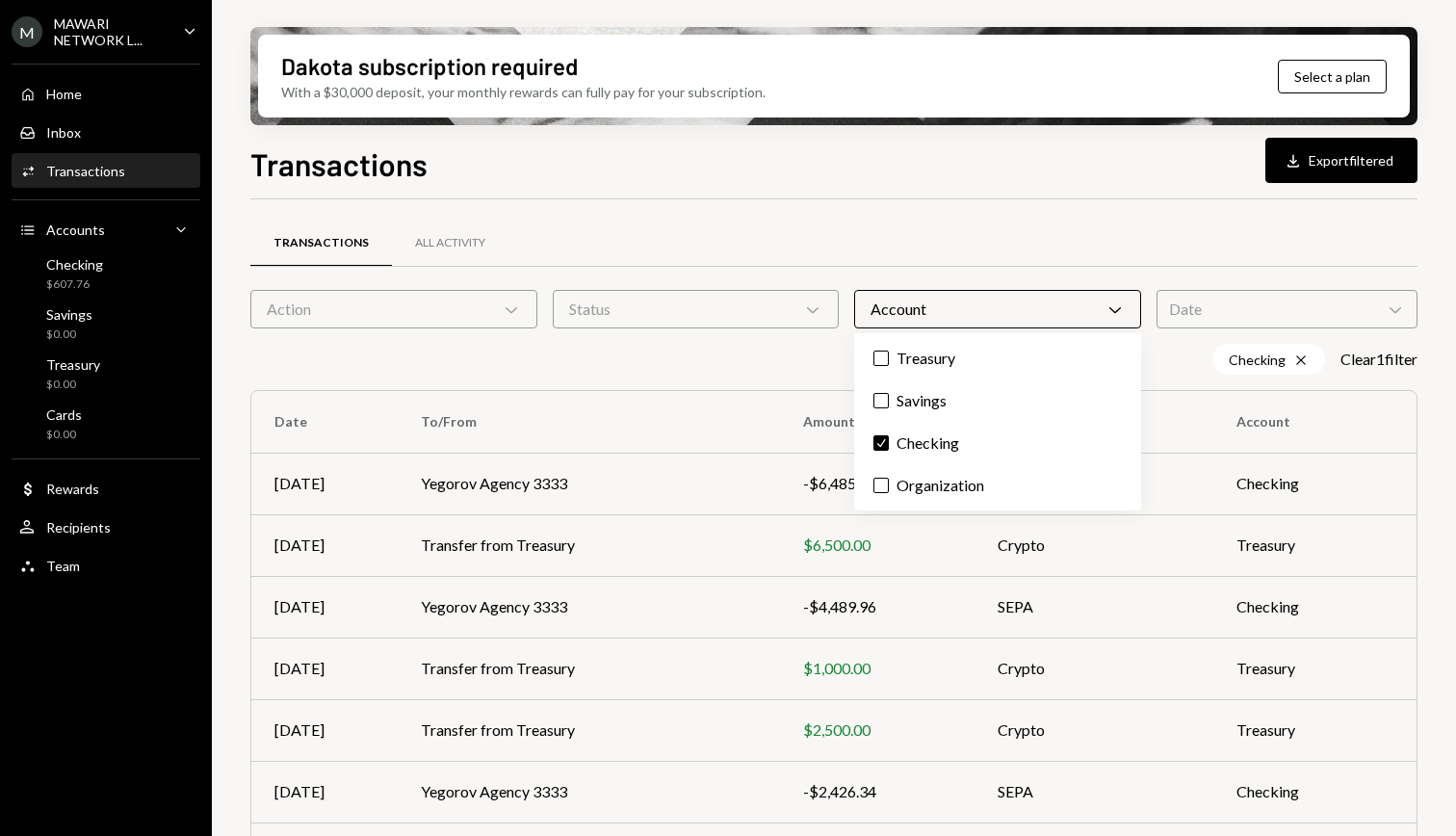
click at [870, 206] on div "Transactions All Activity Action Chevron Down Status Chevron Down Account Chevr…" at bounding box center [834, 654] width 1167 height 909
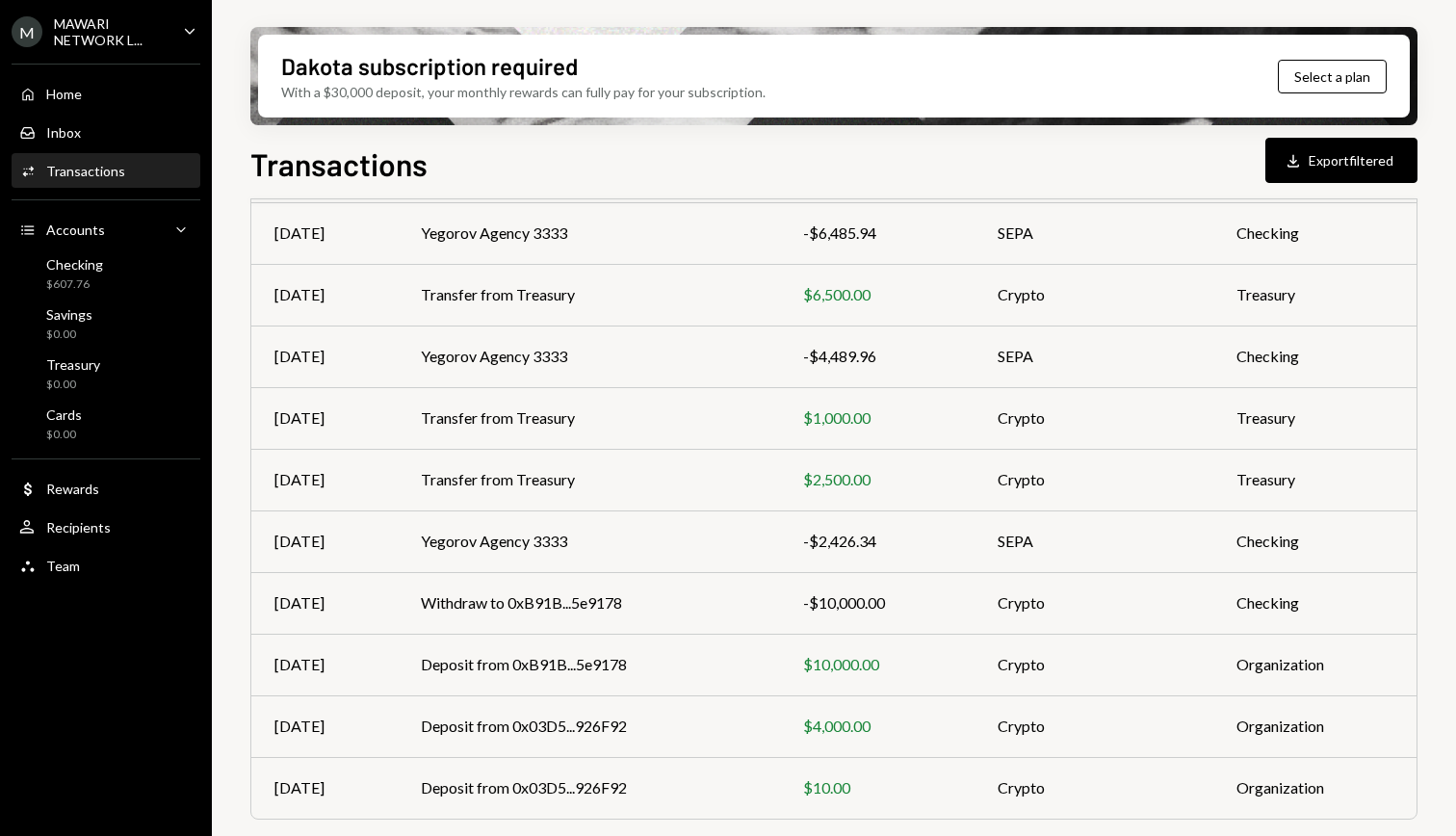
scroll to position [249, 0]
click at [689, 238] on td "Yegorov Agency 3333" at bounding box center [589, 234] width 382 height 62
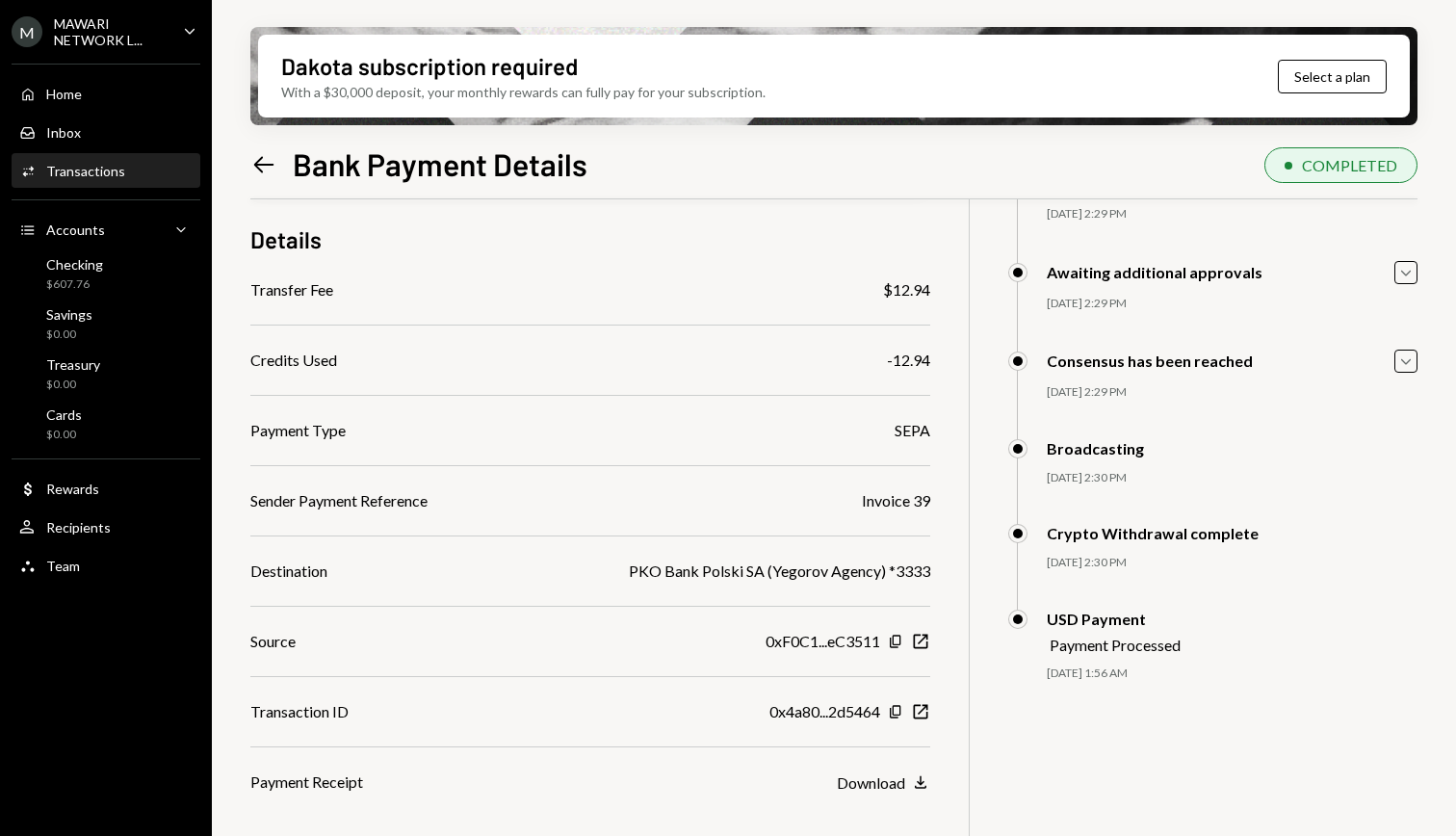
scroll to position [154, 0]
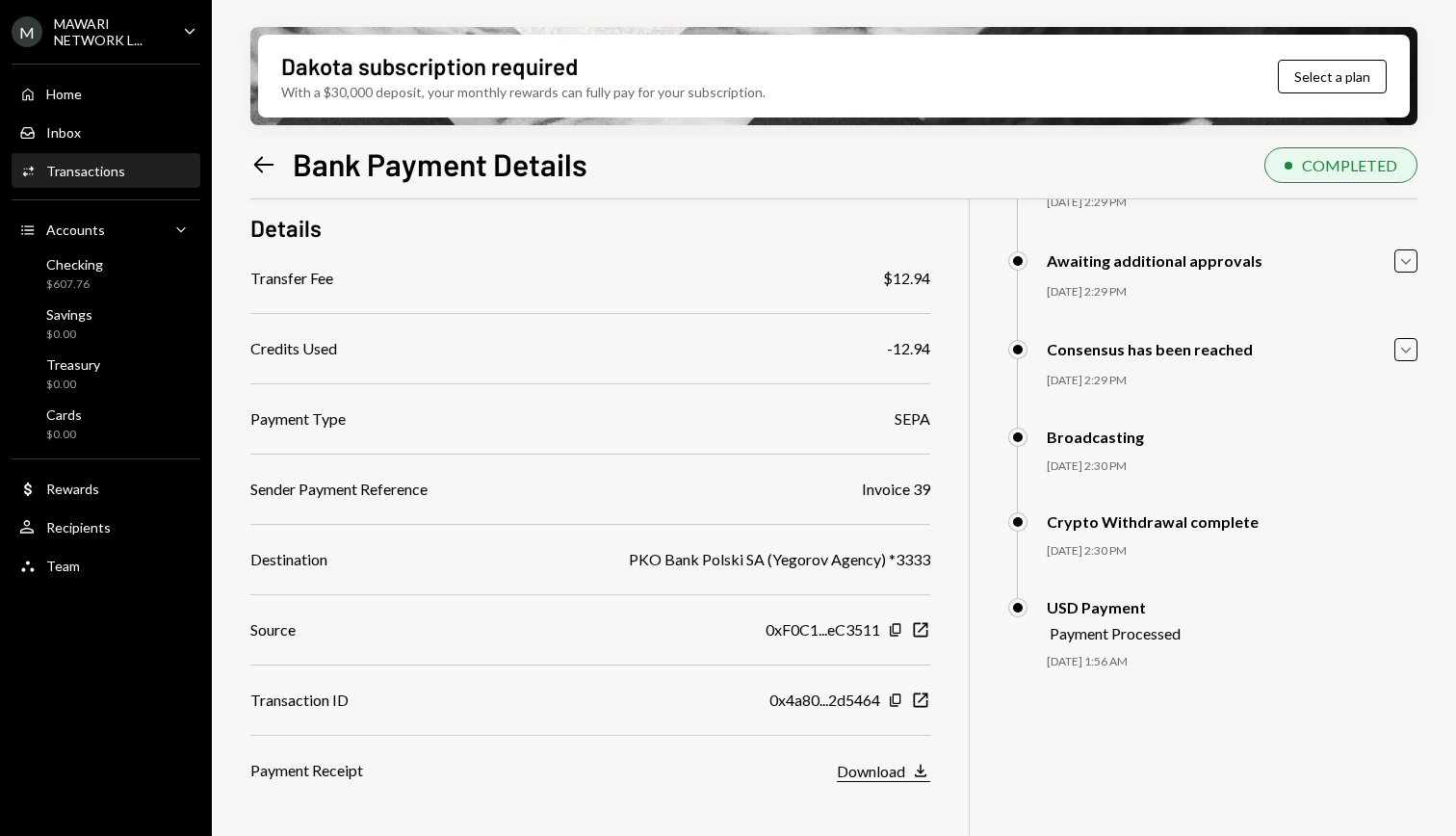
click at [908, 778] on button "Download Download" at bounding box center [883, 770] width 93 height 21
click at [274, 168] on icon "Left Arrow" at bounding box center [263, 164] width 27 height 27
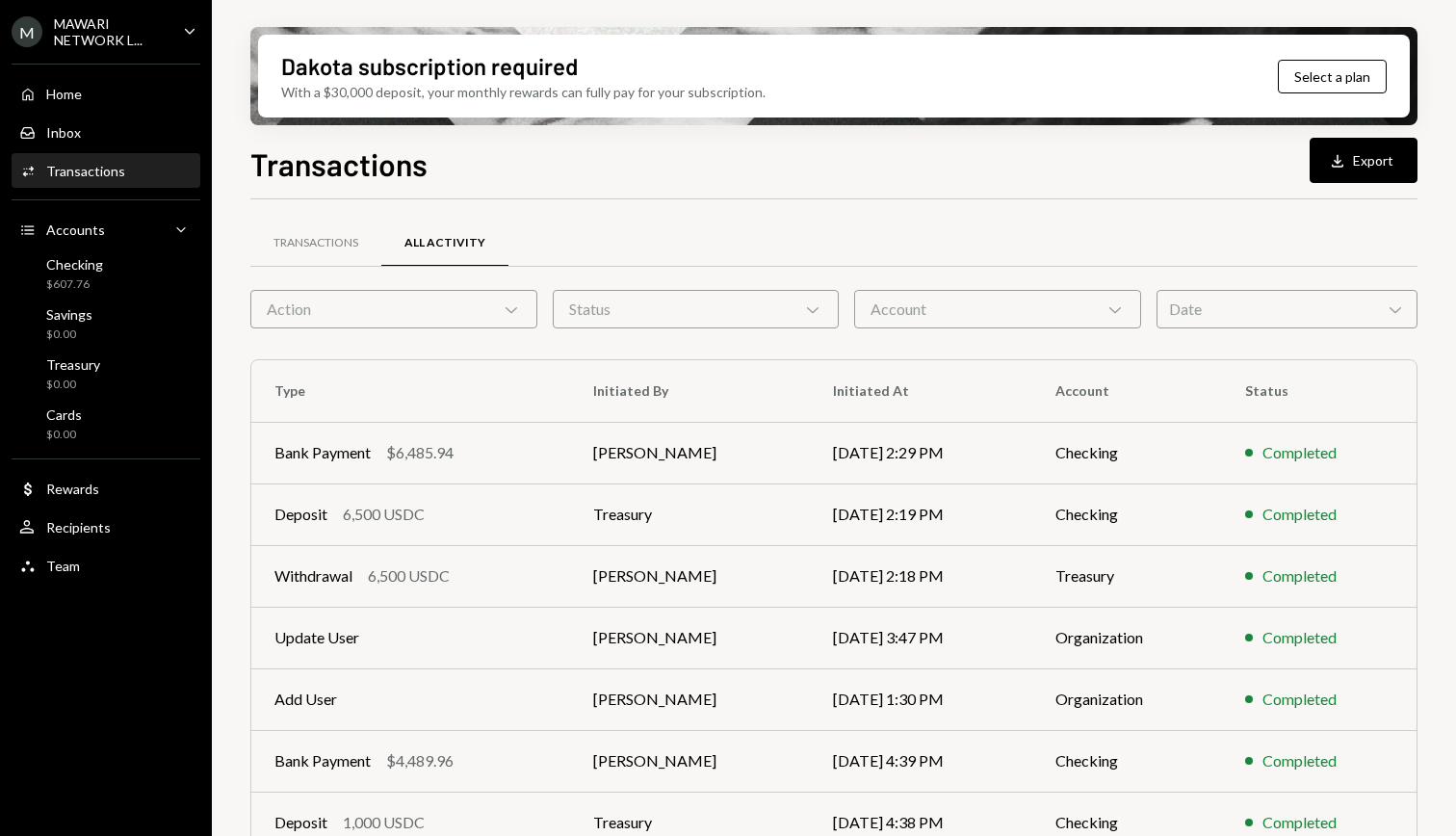
click at [1039, 315] on div "Account Chevron Down" at bounding box center [996, 309] width 287 height 39
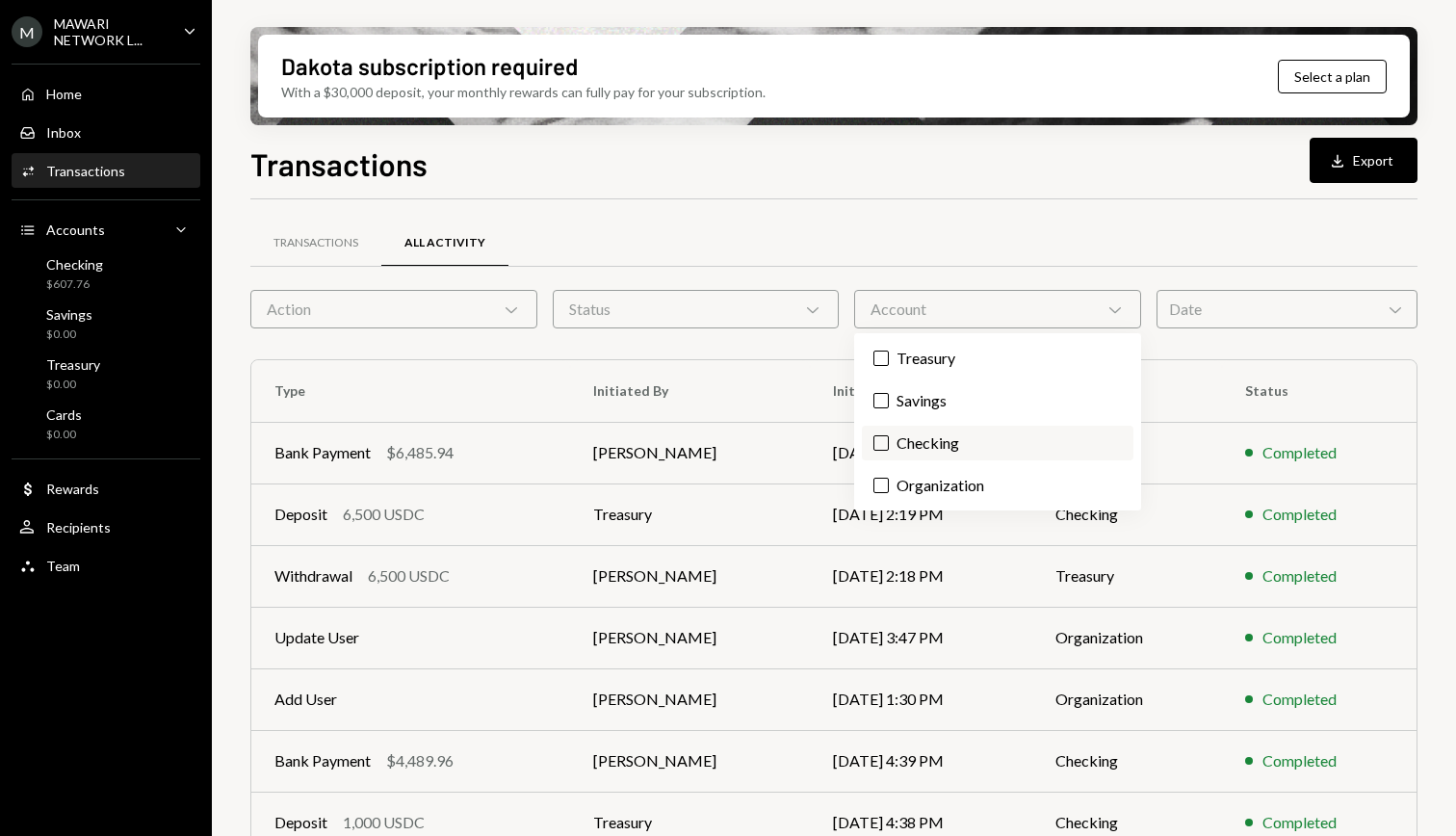
click at [936, 433] on label "Checking" at bounding box center [997, 443] width 272 height 35
click at [888, 435] on button "Checking" at bounding box center [881, 443] width 16 height 16
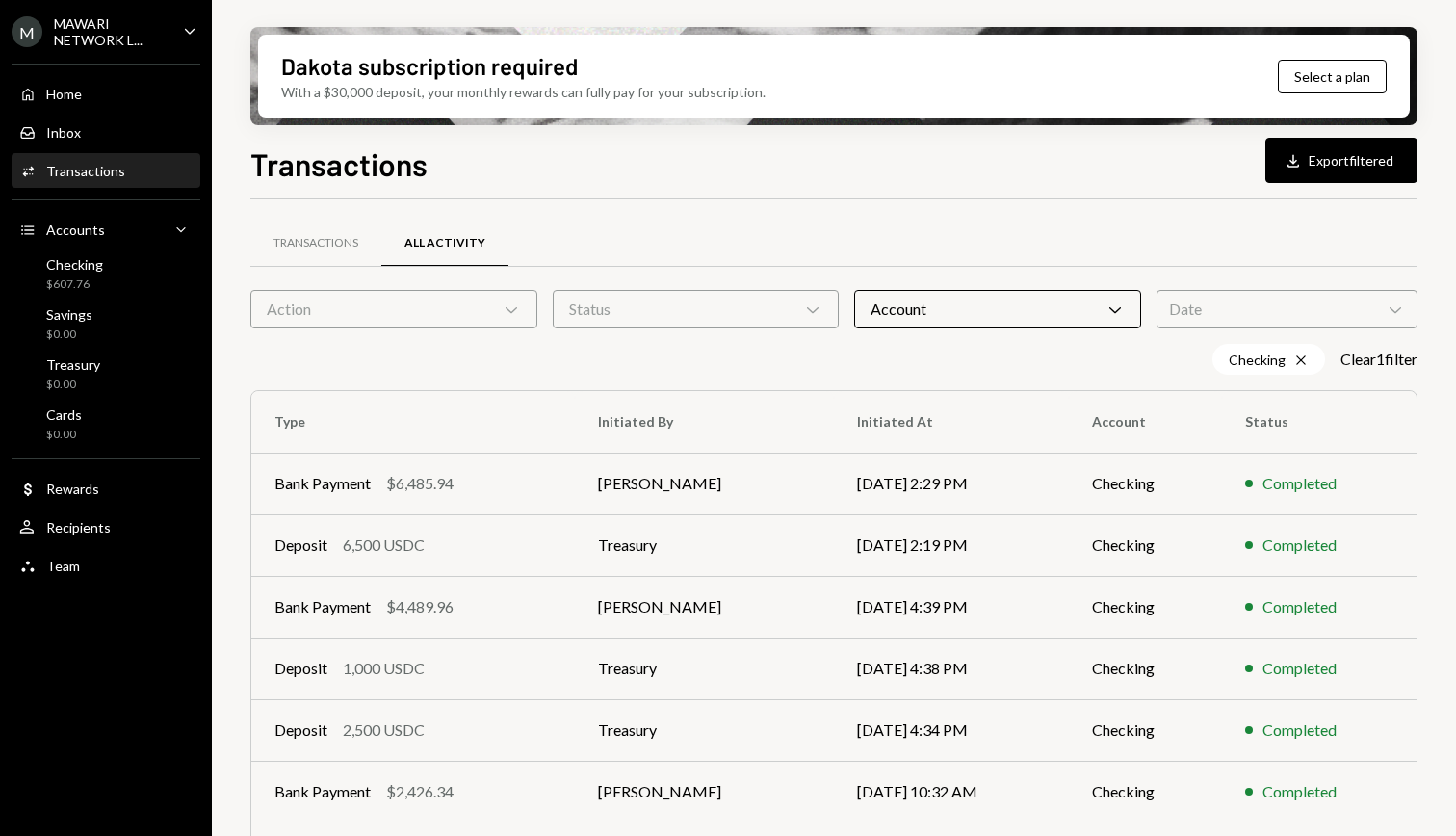
click at [639, 366] on div "Checking Cross Clear 1 filter" at bounding box center [834, 358] width 1167 height 31
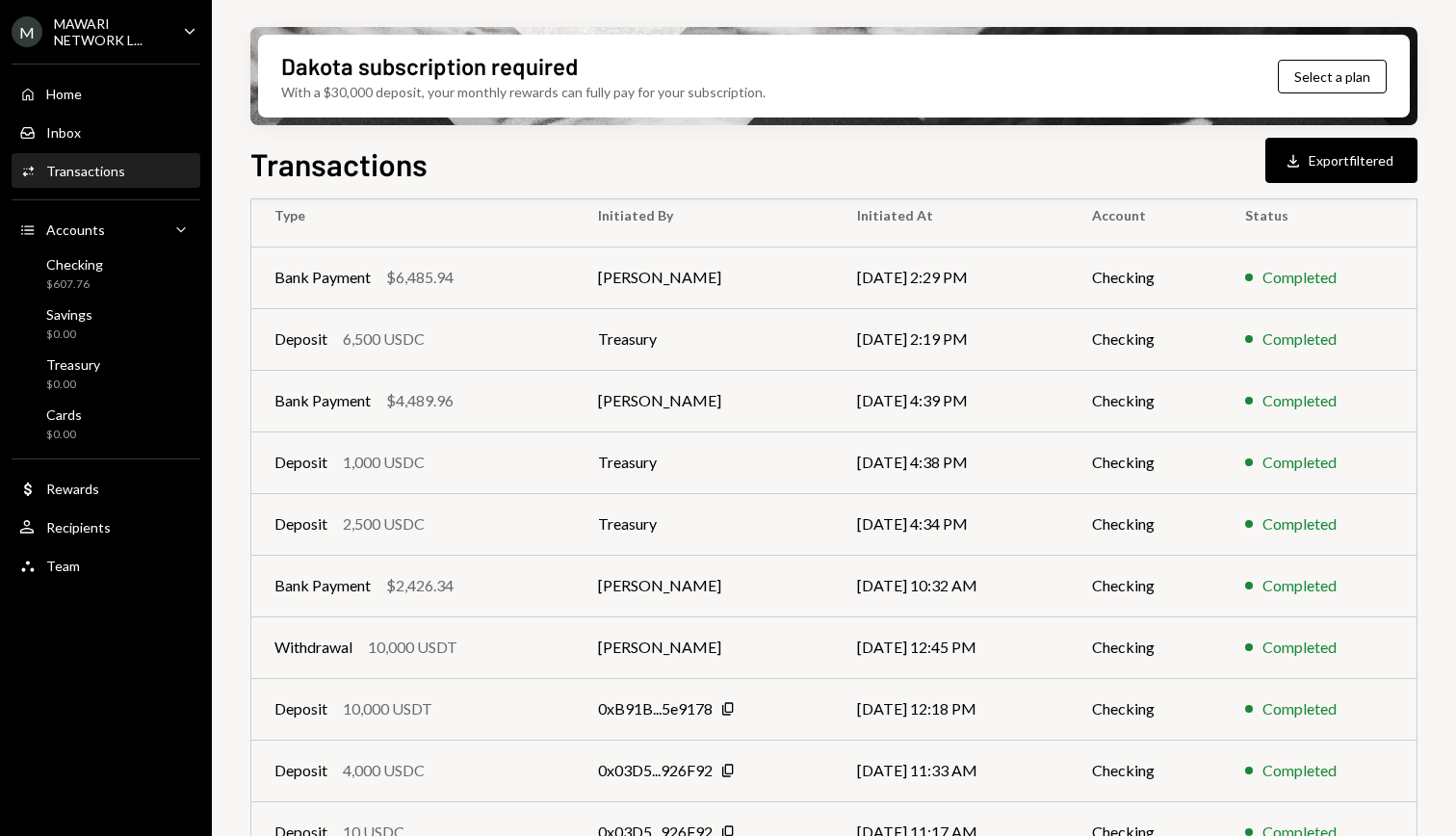
scroll to position [210, 0]
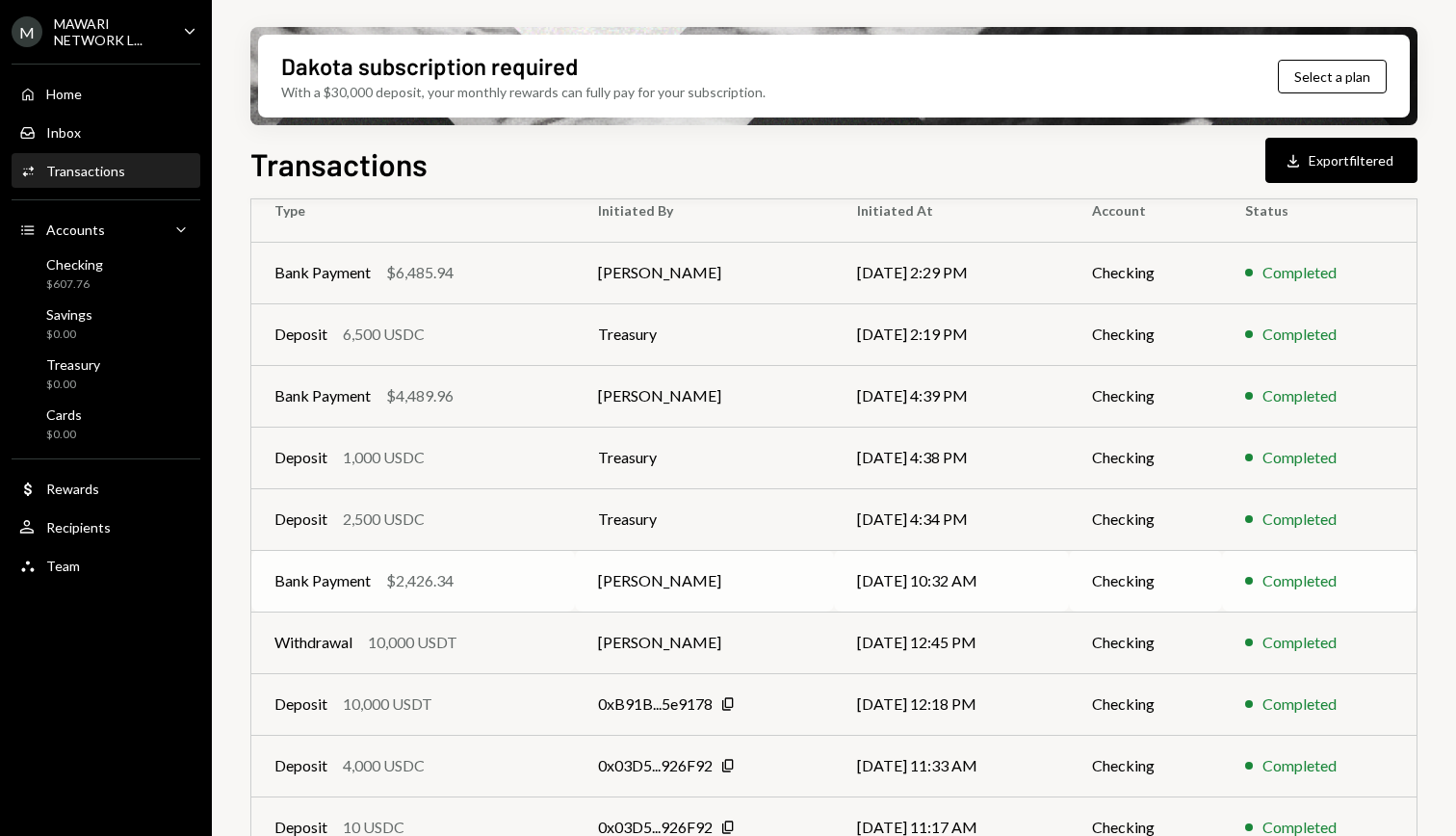
click at [793, 577] on td "Ivanna Simone" at bounding box center [704, 581] width 259 height 62
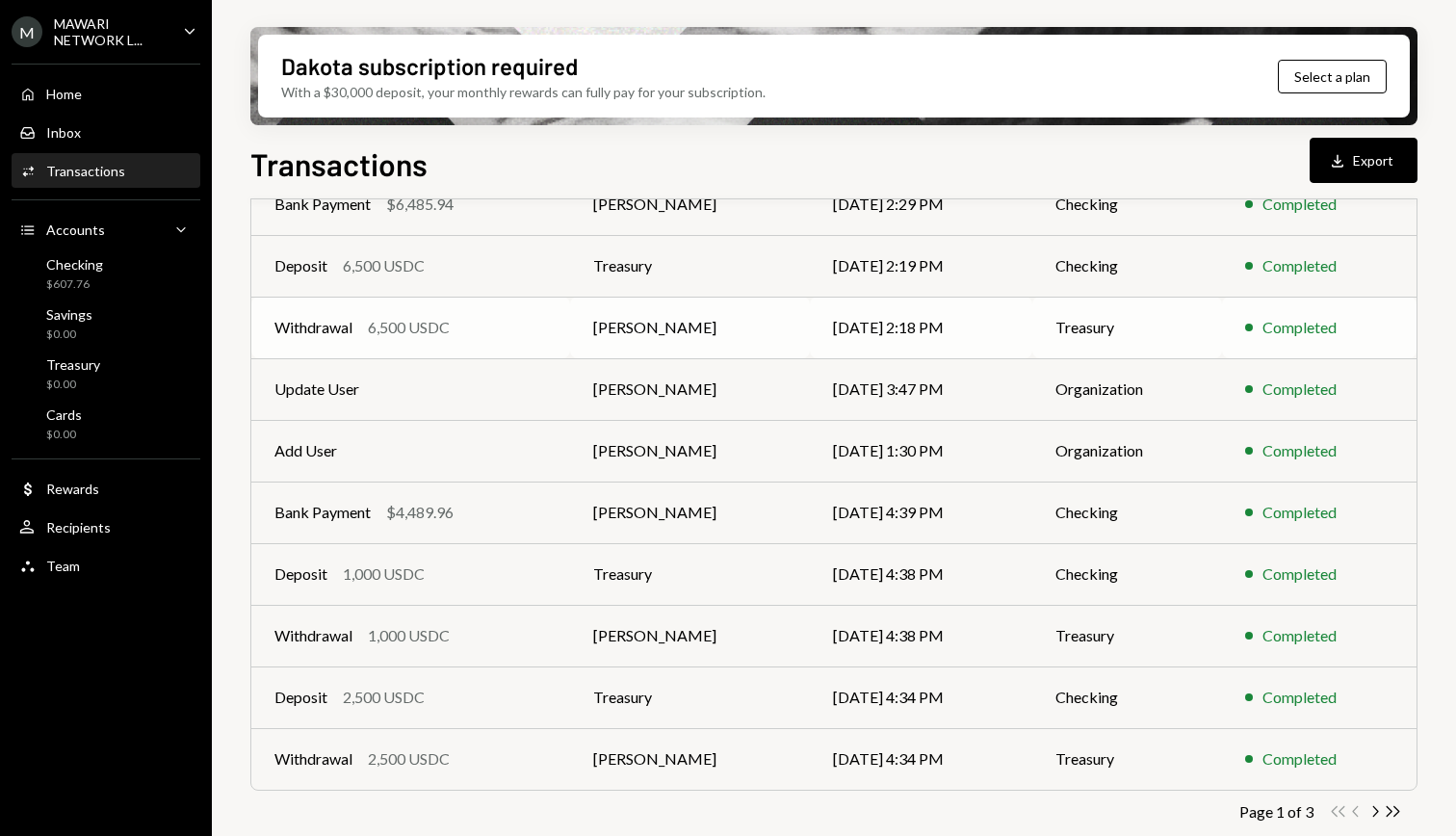
scroll to position [250, 0]
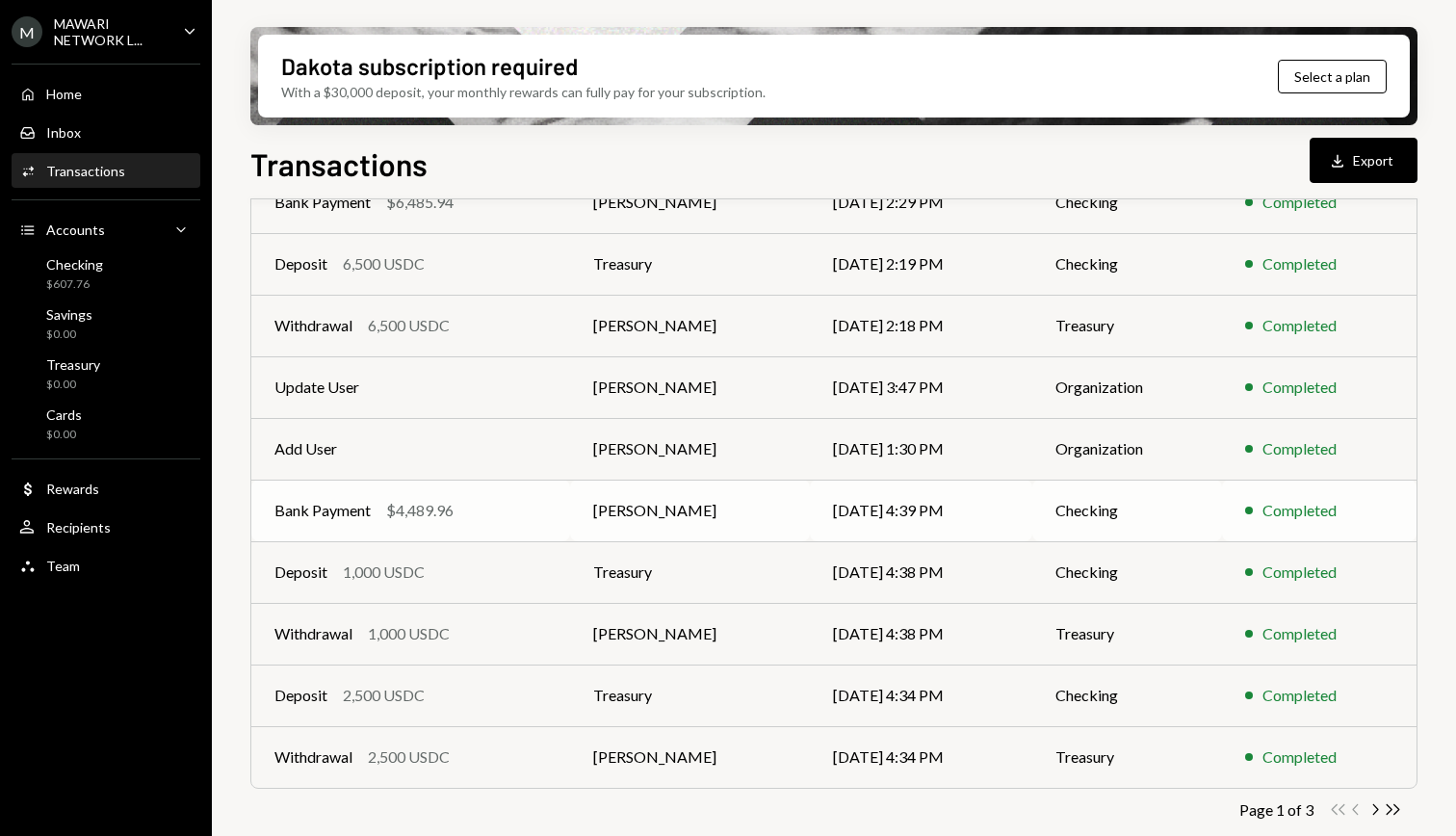
click at [468, 509] on div "Bank Payment $4,489.96" at bounding box center [410, 509] width 273 height 23
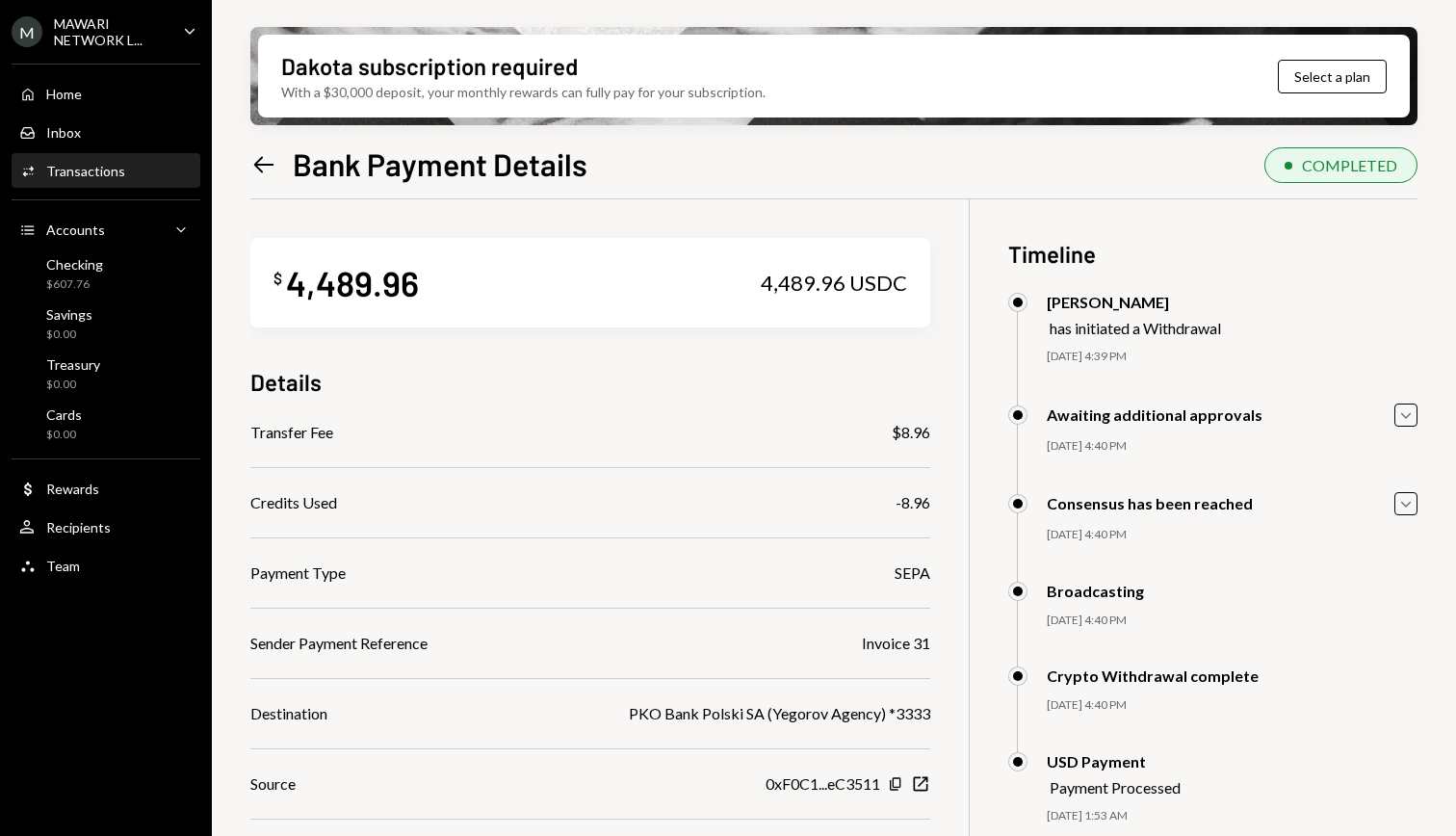
click at [263, 161] on icon "Left Arrow" at bounding box center [263, 164] width 27 height 27
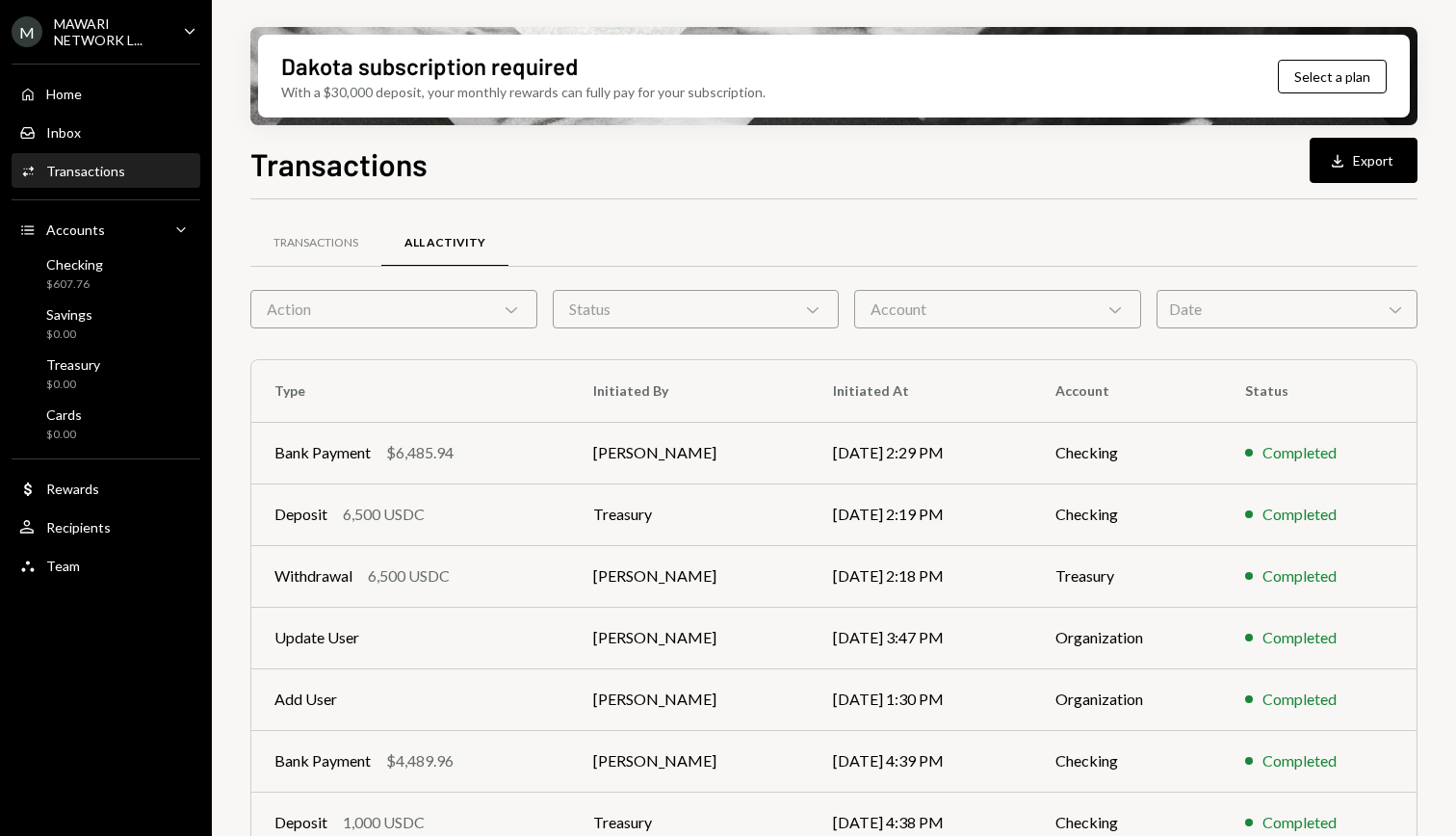
click at [975, 307] on div "Account Chevron Down" at bounding box center [996, 309] width 287 height 39
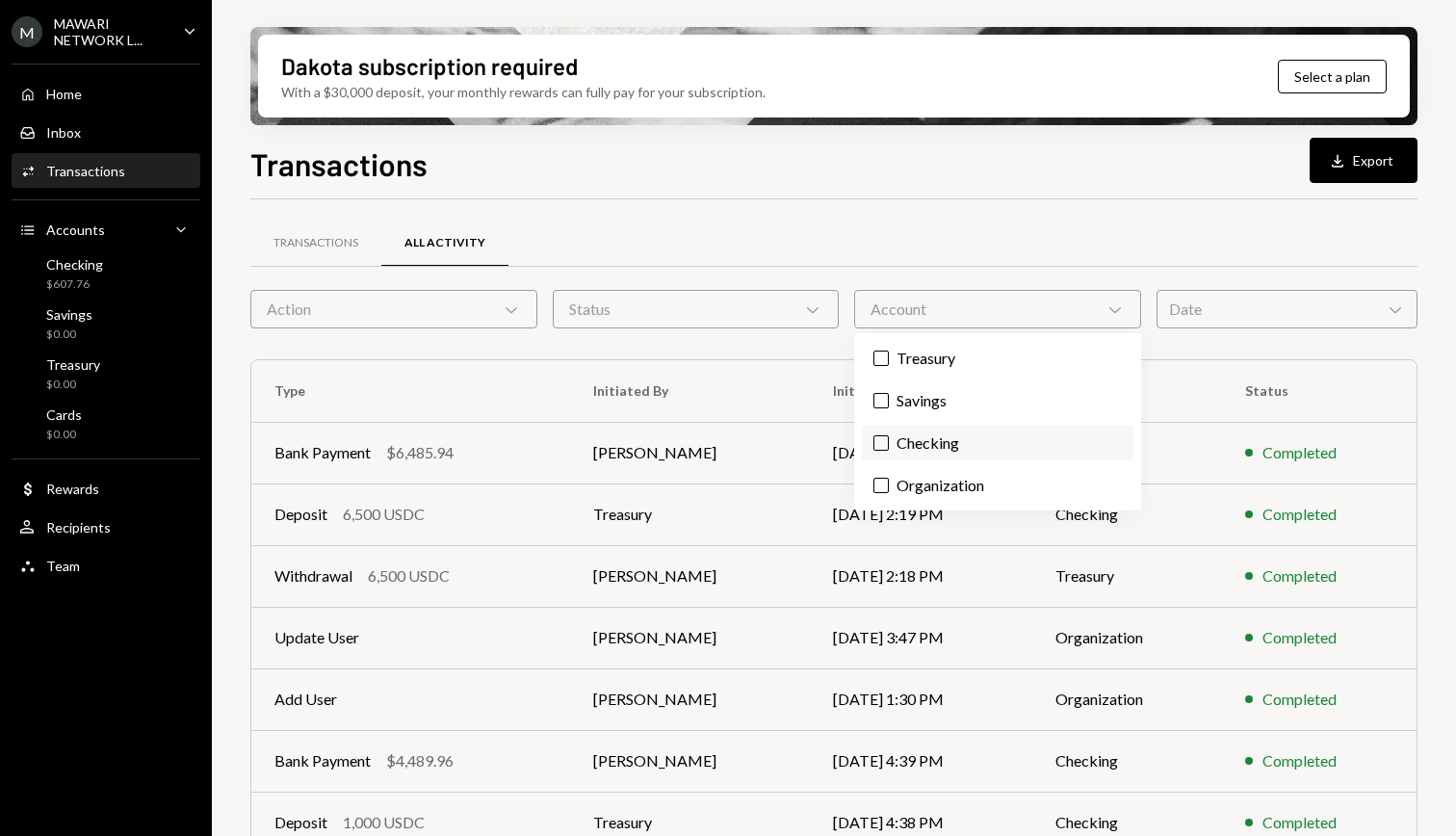
click at [904, 441] on label "Checking" at bounding box center [997, 443] width 272 height 35
click at [888, 441] on button "Checking" at bounding box center [881, 443] width 16 height 16
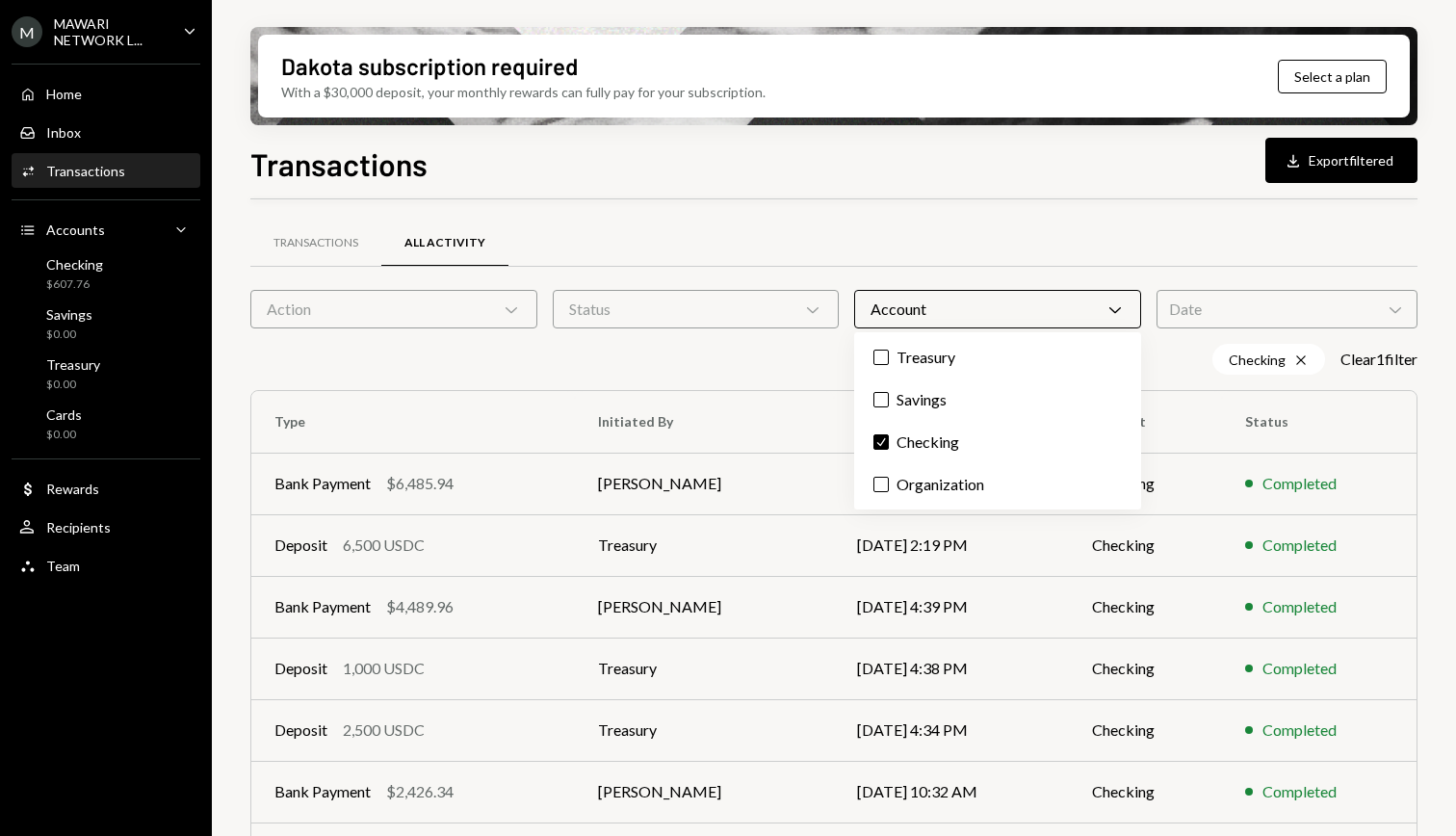
scroll to position [1, 0]
click at [588, 361] on div "Checking Cross Clear 1 filter" at bounding box center [834, 357] width 1167 height 31
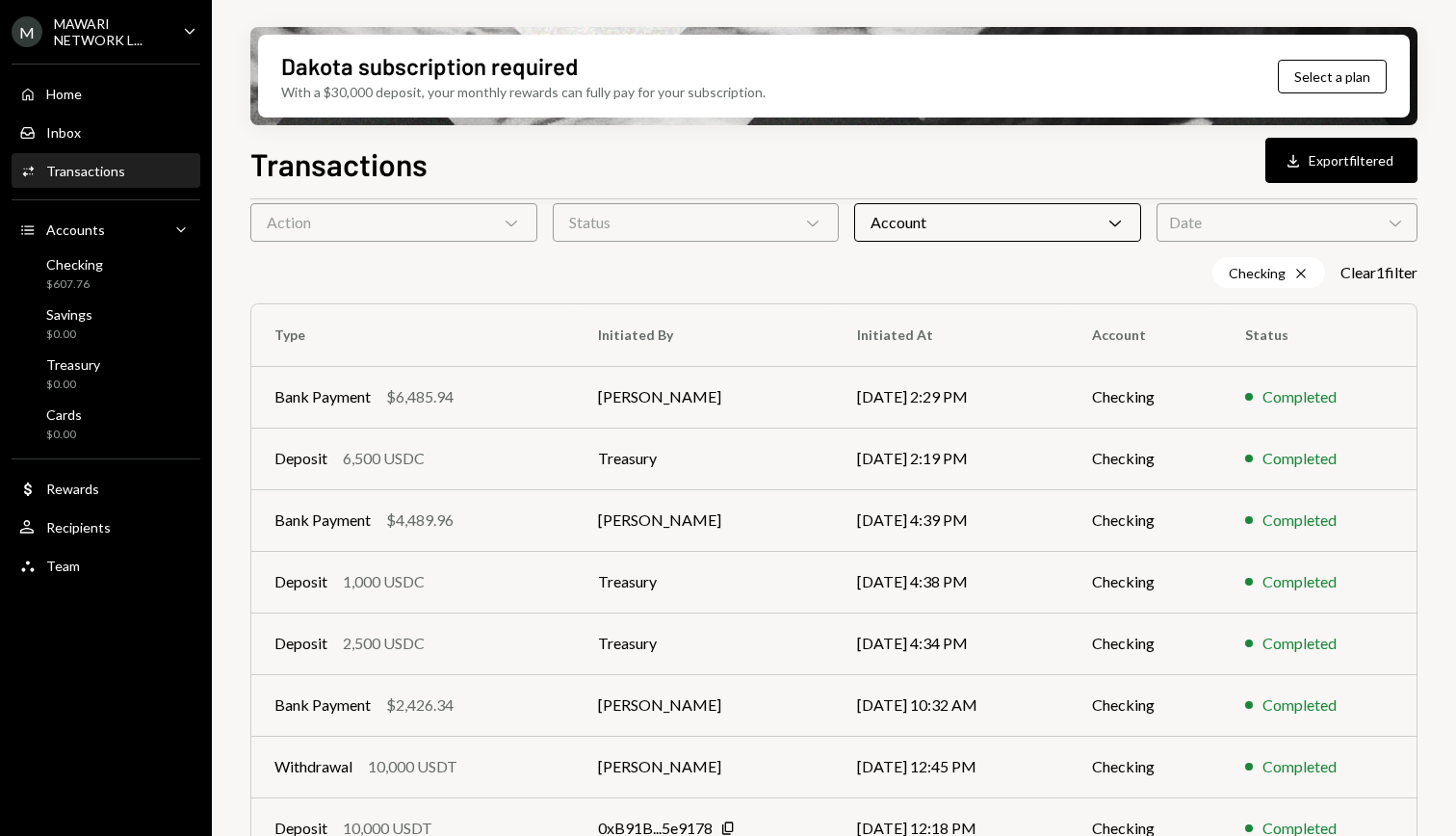
scroll to position [0, 0]
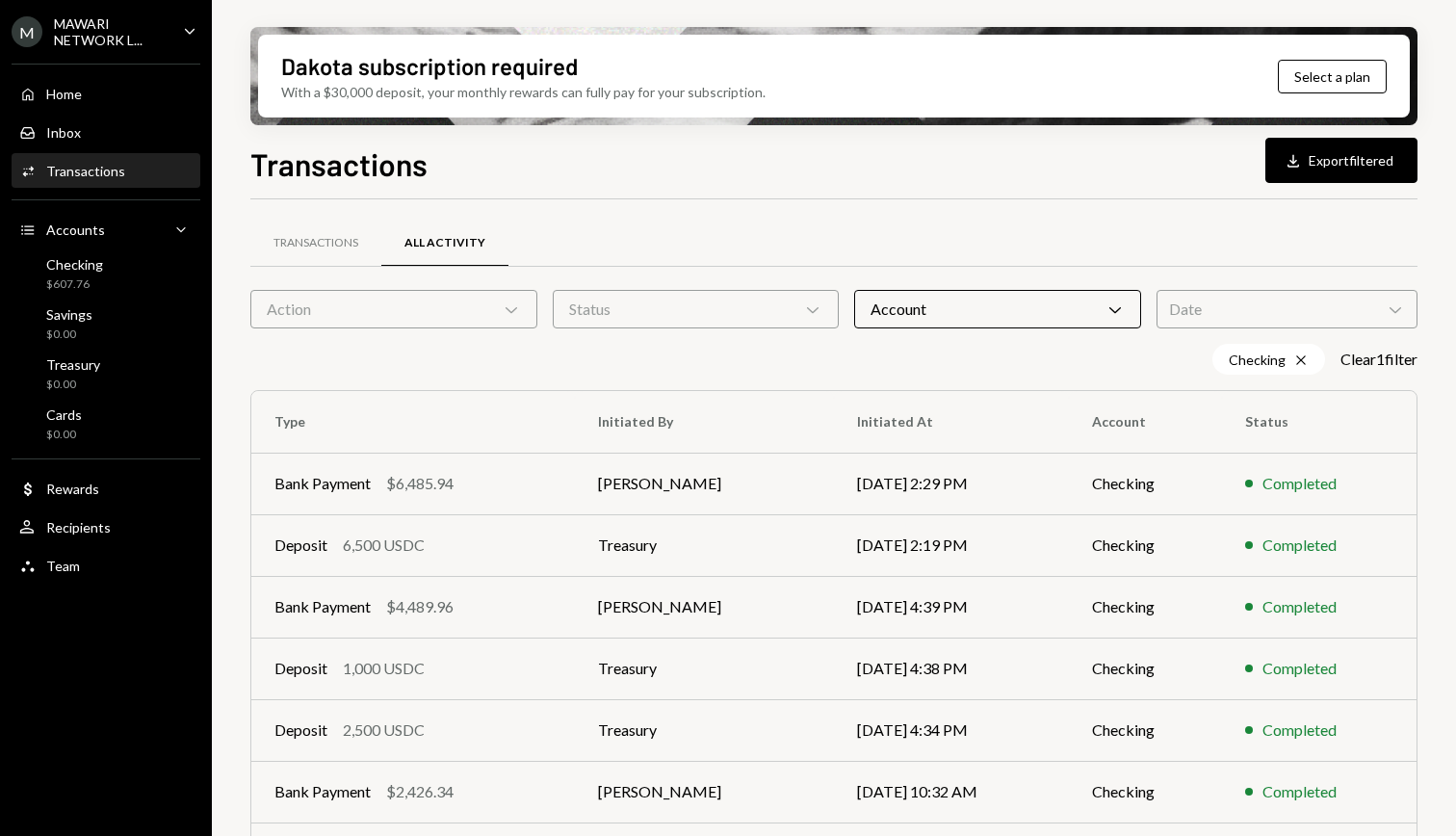
click at [1093, 318] on div "Account Chevron Down" at bounding box center [996, 309] width 287 height 39
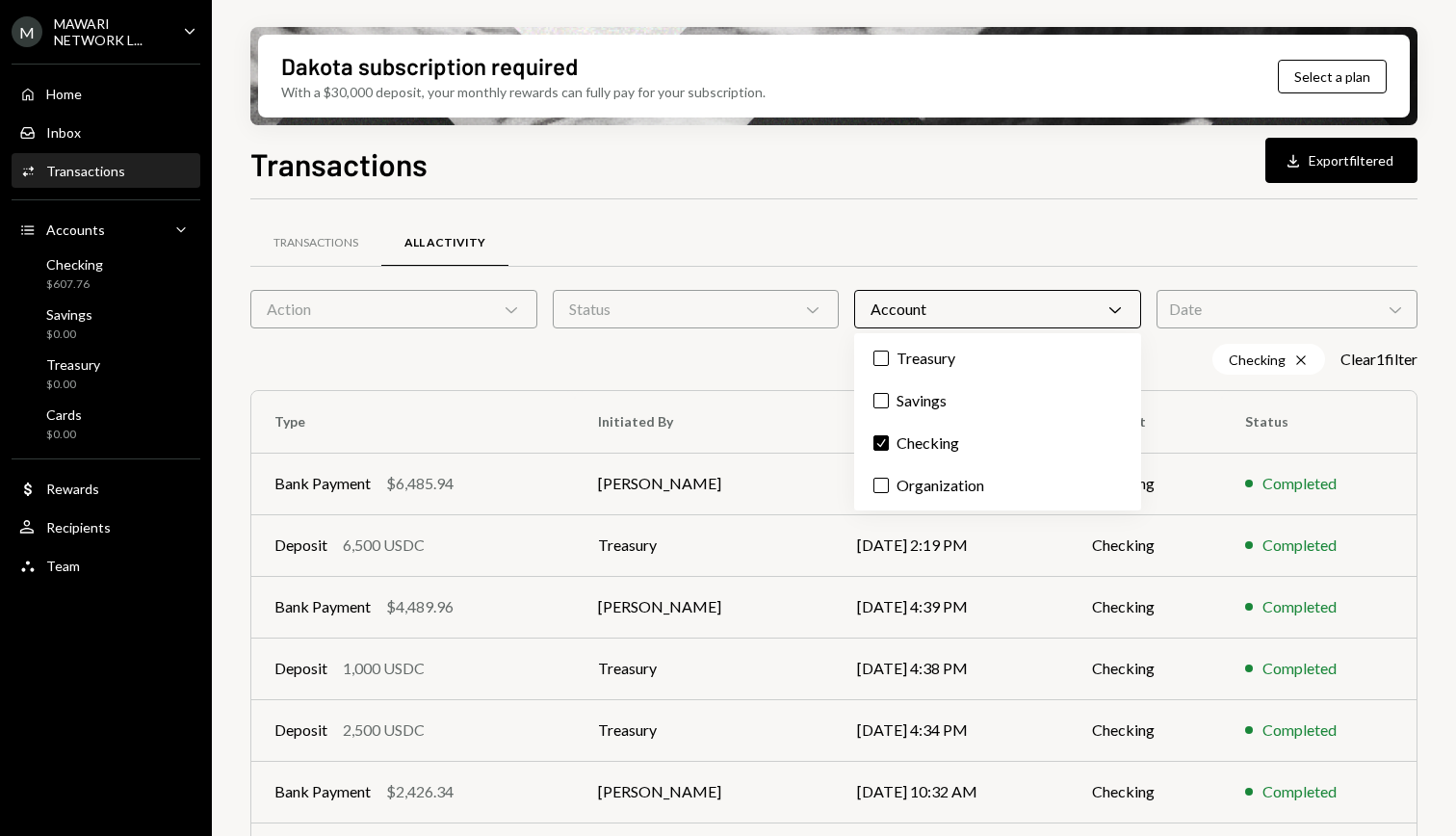
click at [737, 361] on div "Checking Cross Clear 1 filter" at bounding box center [834, 358] width 1167 height 31
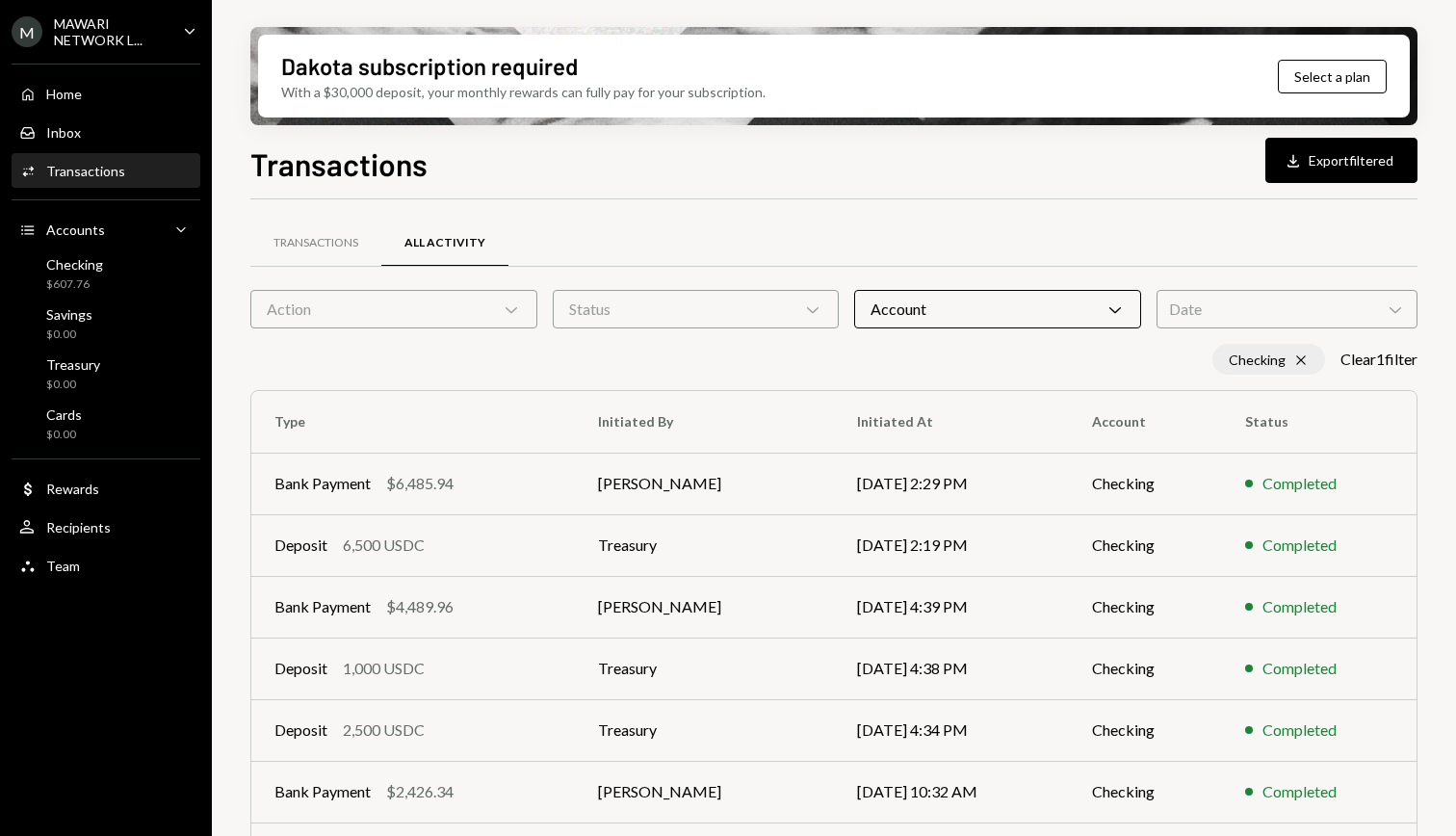
click at [1299, 361] on icon "Cross" at bounding box center [1301, 360] width 16 height 16
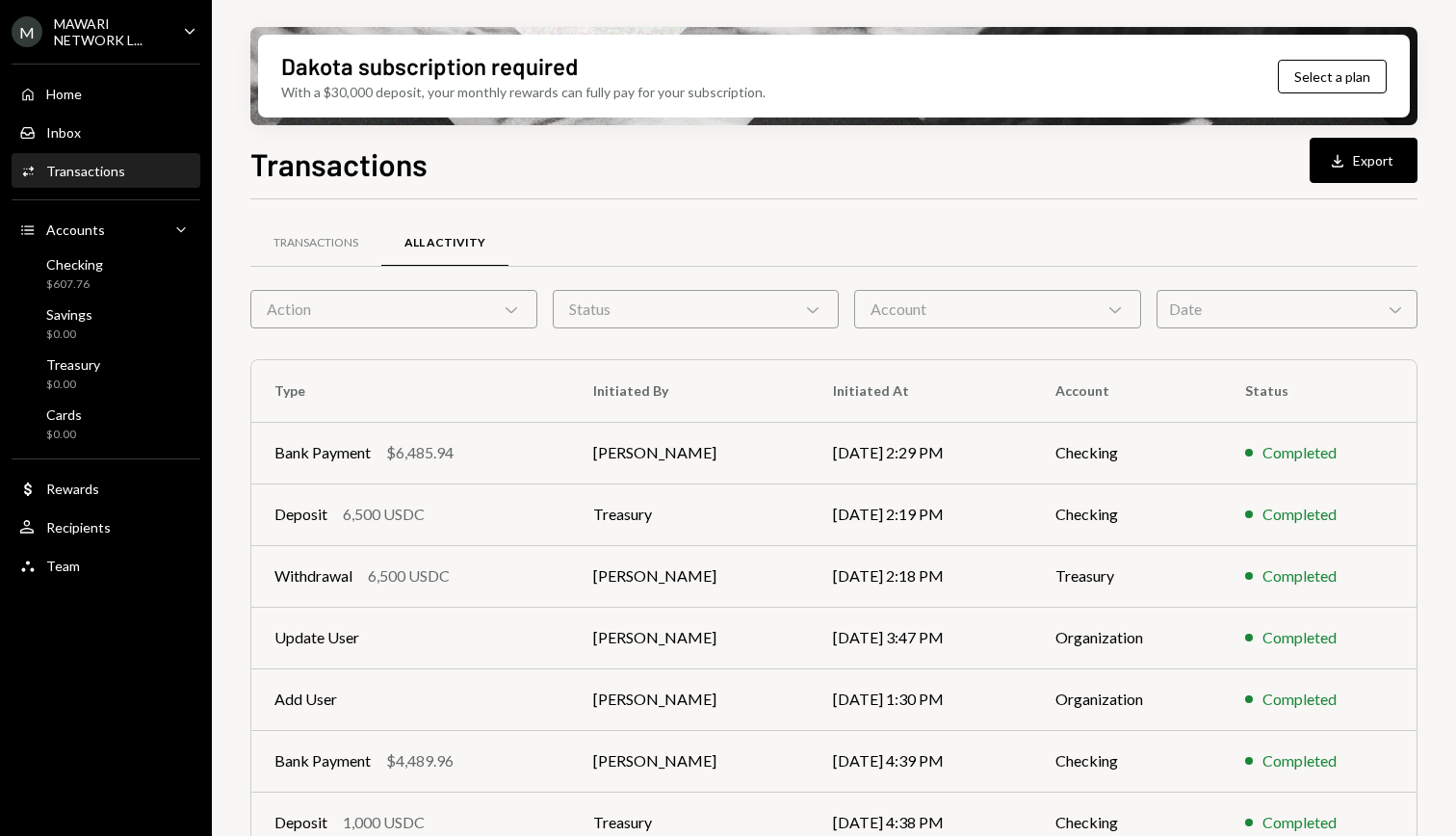
click at [1119, 305] on icon "Chevron Down" at bounding box center [1115, 309] width 19 height 19
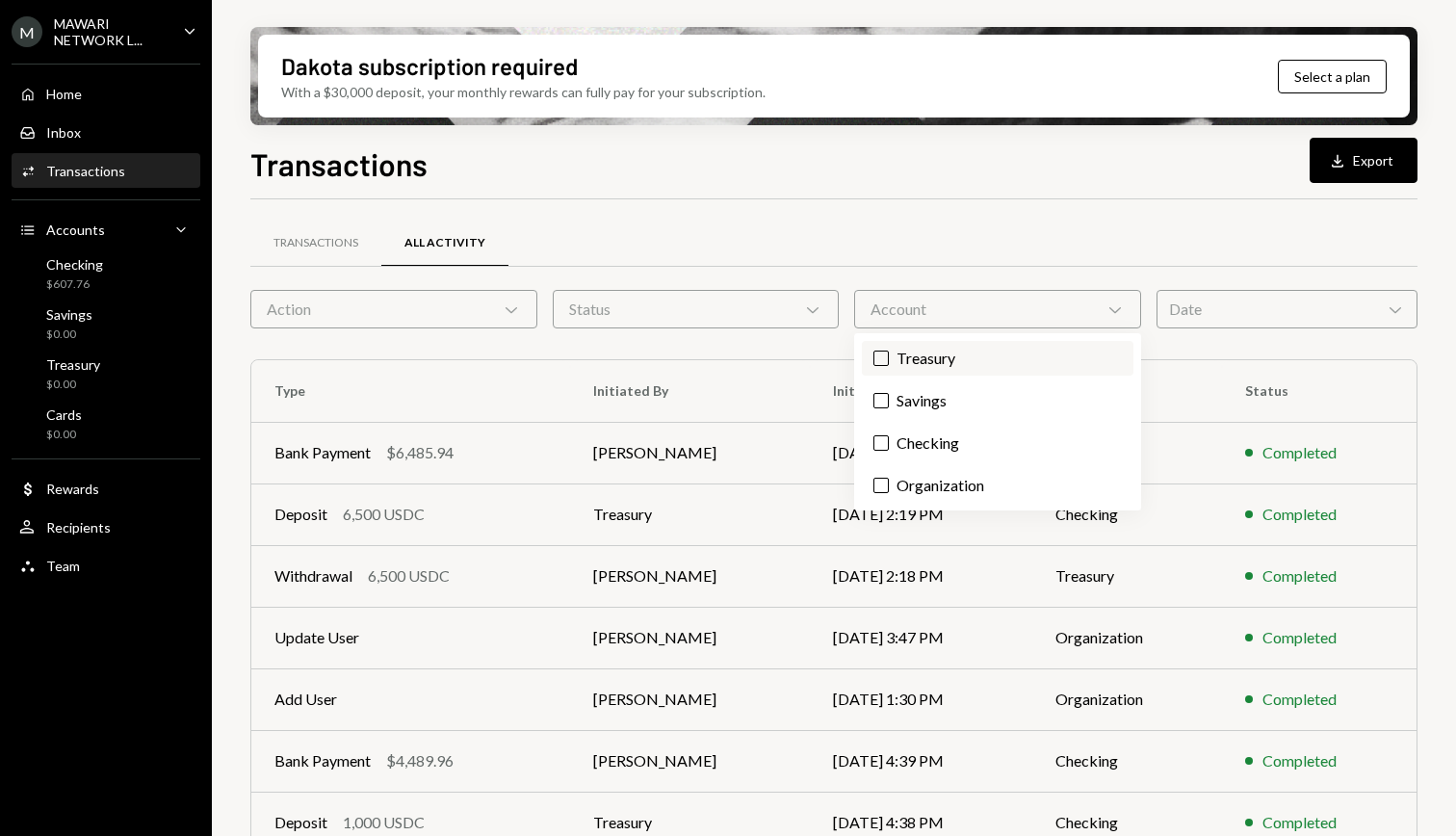
click at [965, 358] on label "Treasury" at bounding box center [997, 357] width 272 height 35
click at [888, 358] on button "Treasury" at bounding box center [881, 358] width 16 height 16
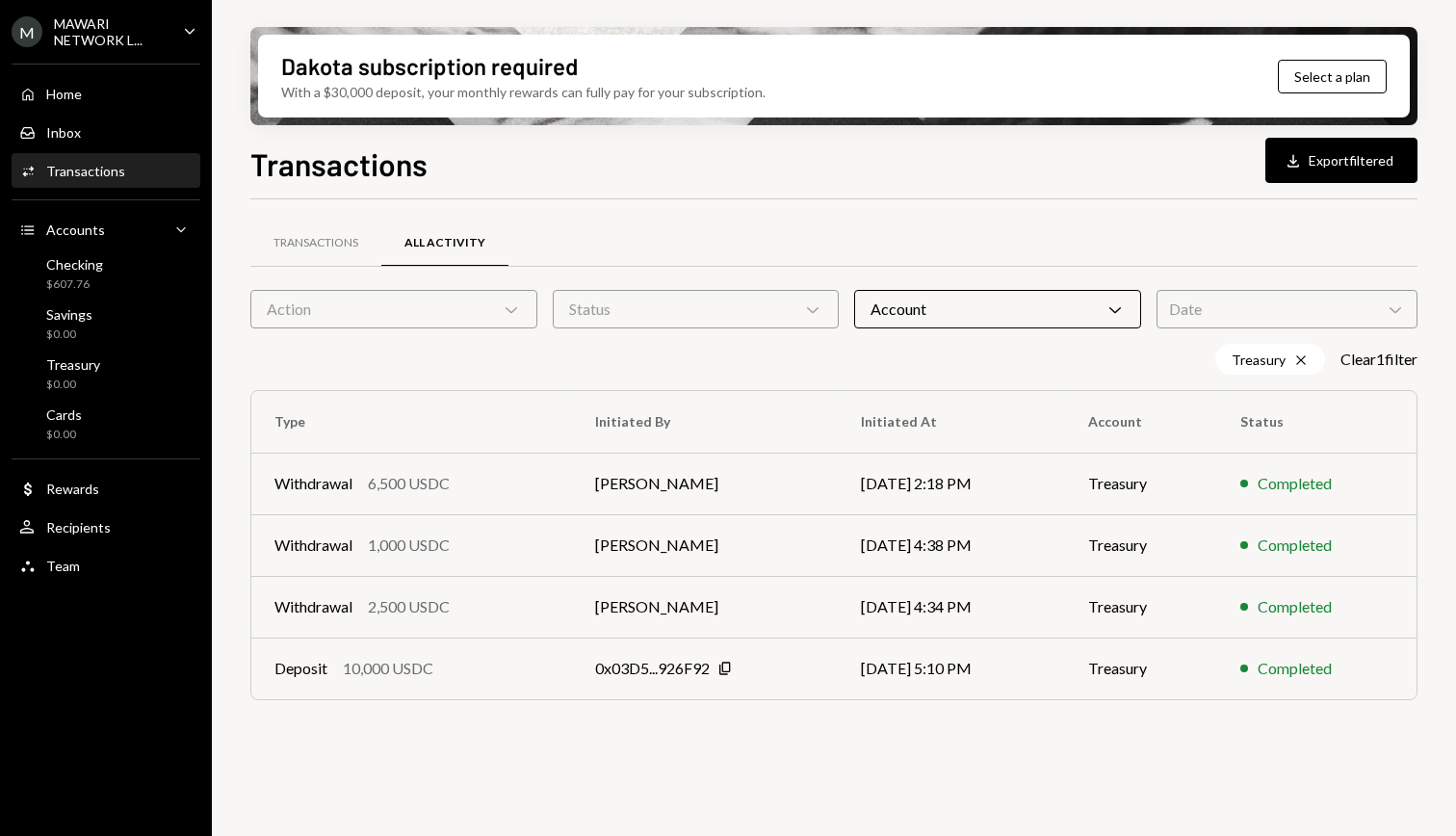
click at [656, 370] on div "Treasury Cross Clear 1 filter" at bounding box center [834, 358] width 1167 height 31
click at [69, 373] on div "Treasury $0.00" at bounding box center [73, 374] width 54 height 37
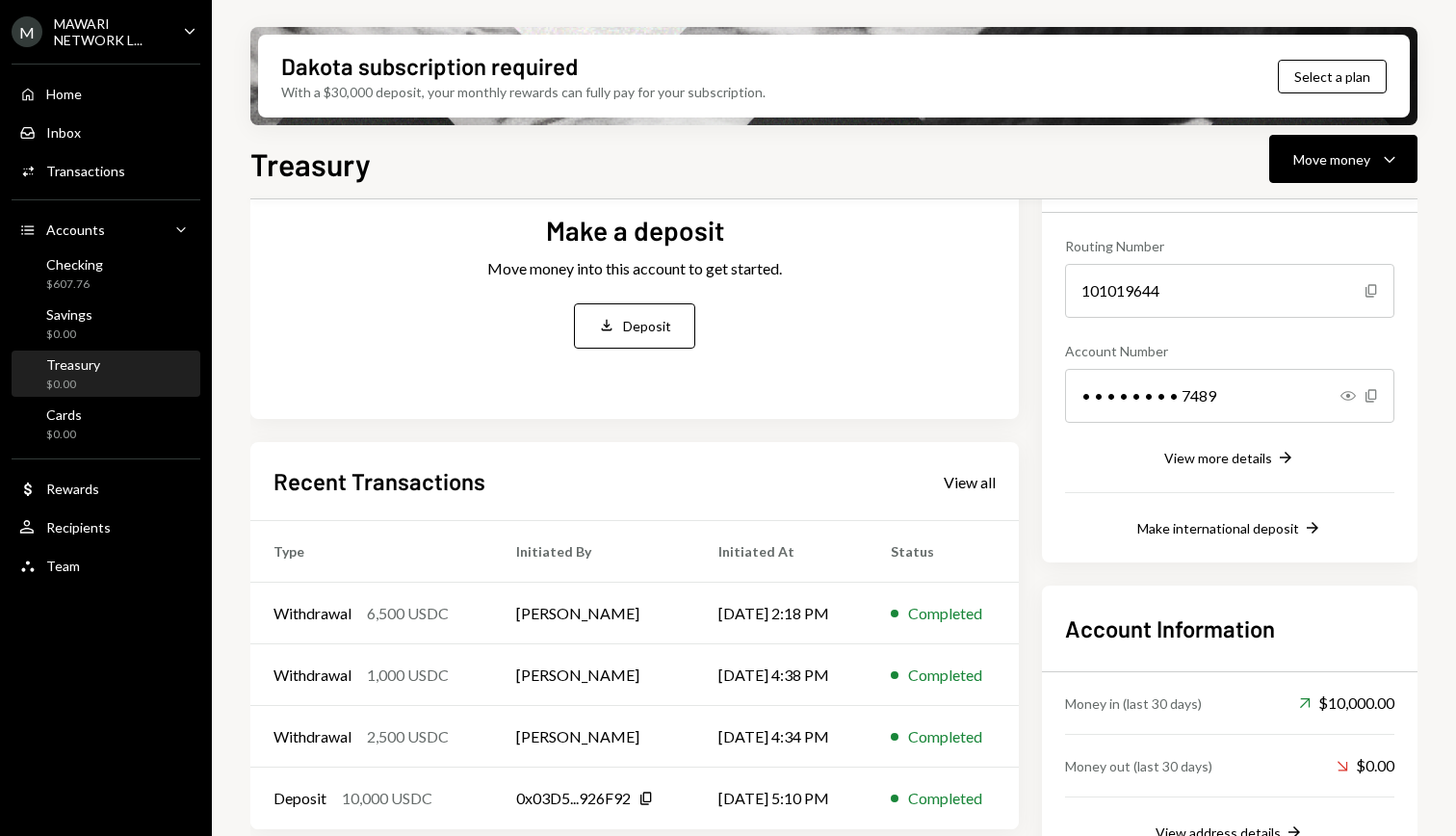
scroll to position [210, 0]
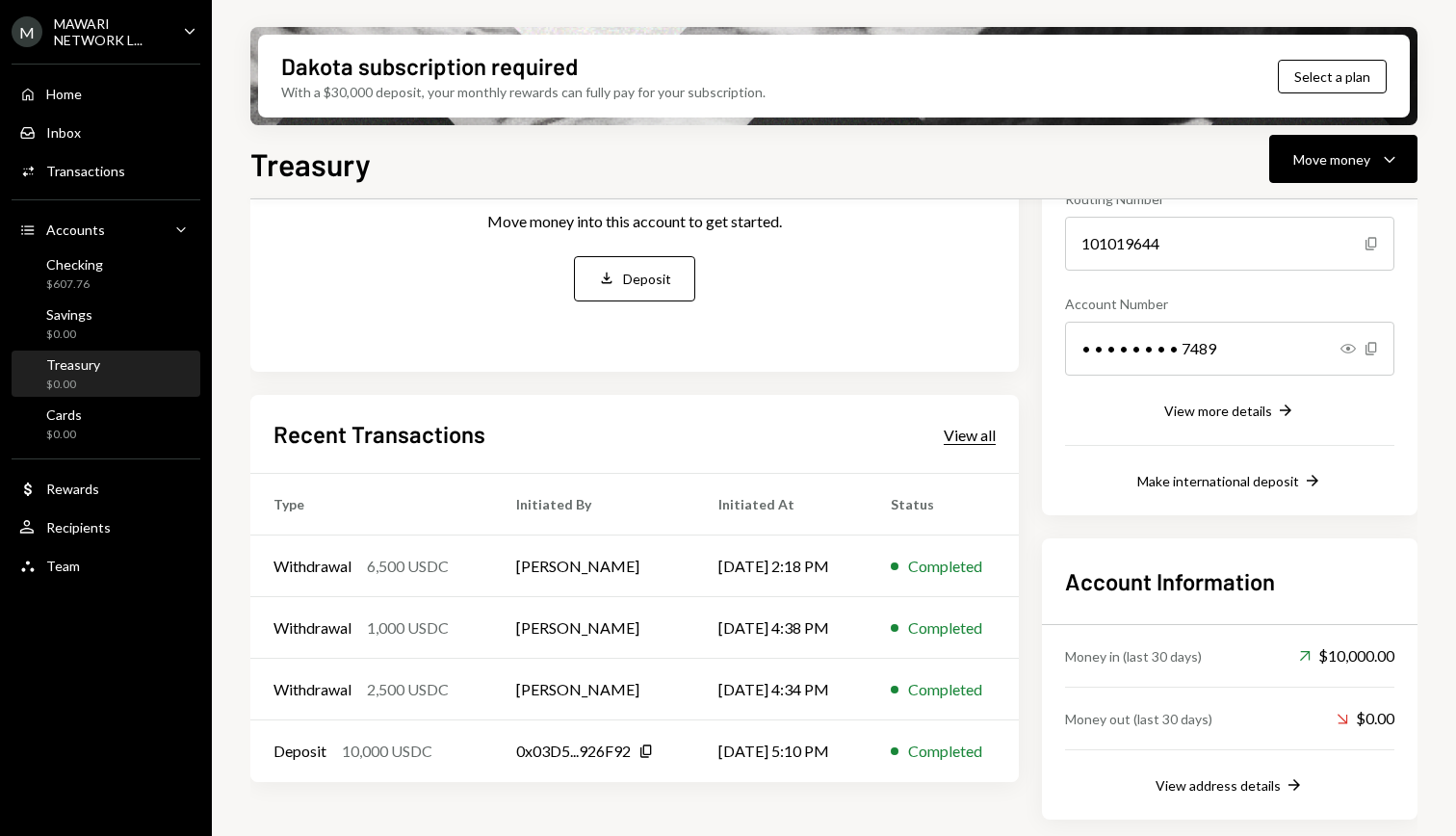
click at [968, 436] on div "View all" at bounding box center [970, 435] width 52 height 19
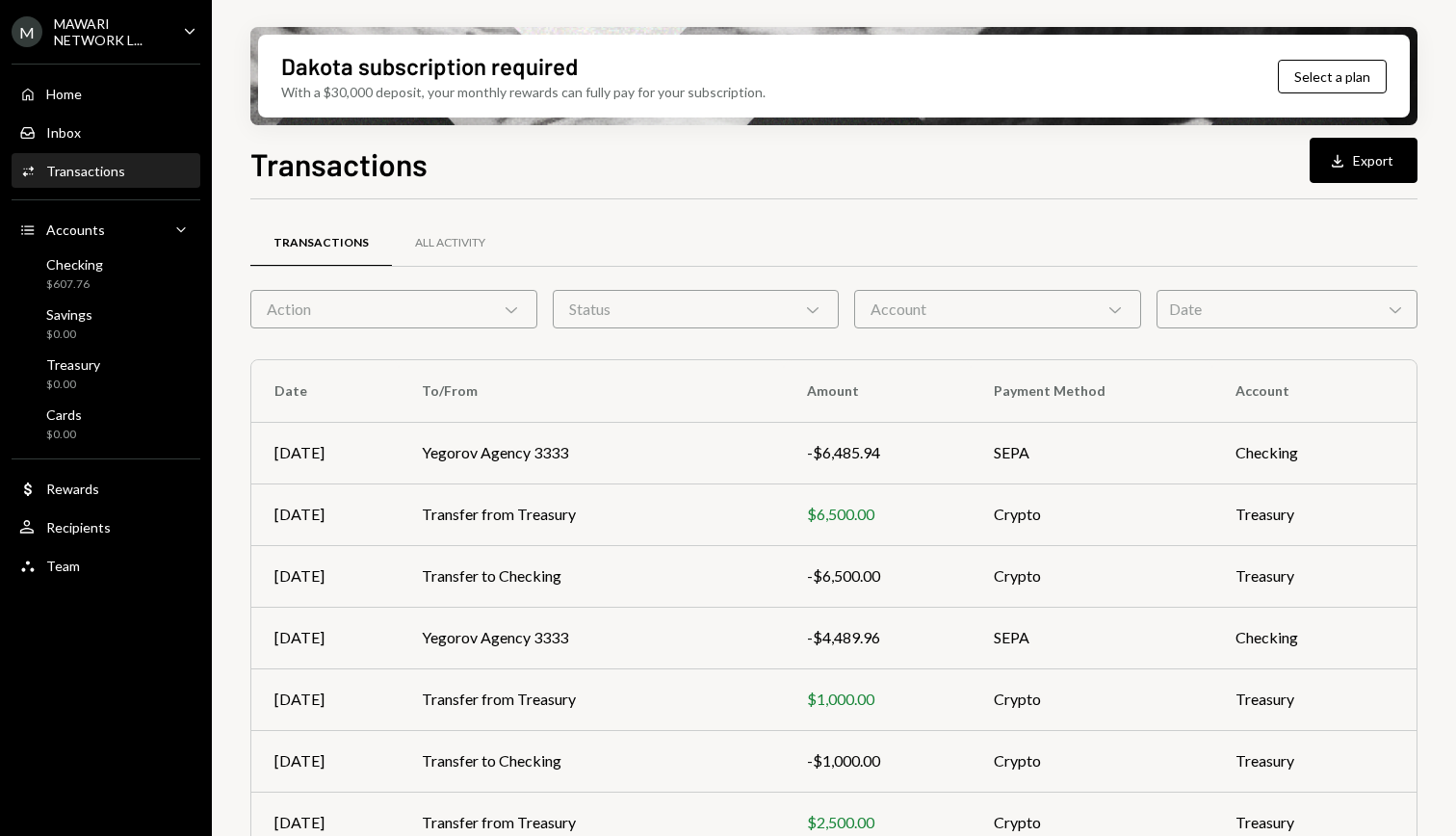
click at [1056, 316] on div "Account Chevron Down" at bounding box center [996, 309] width 287 height 39
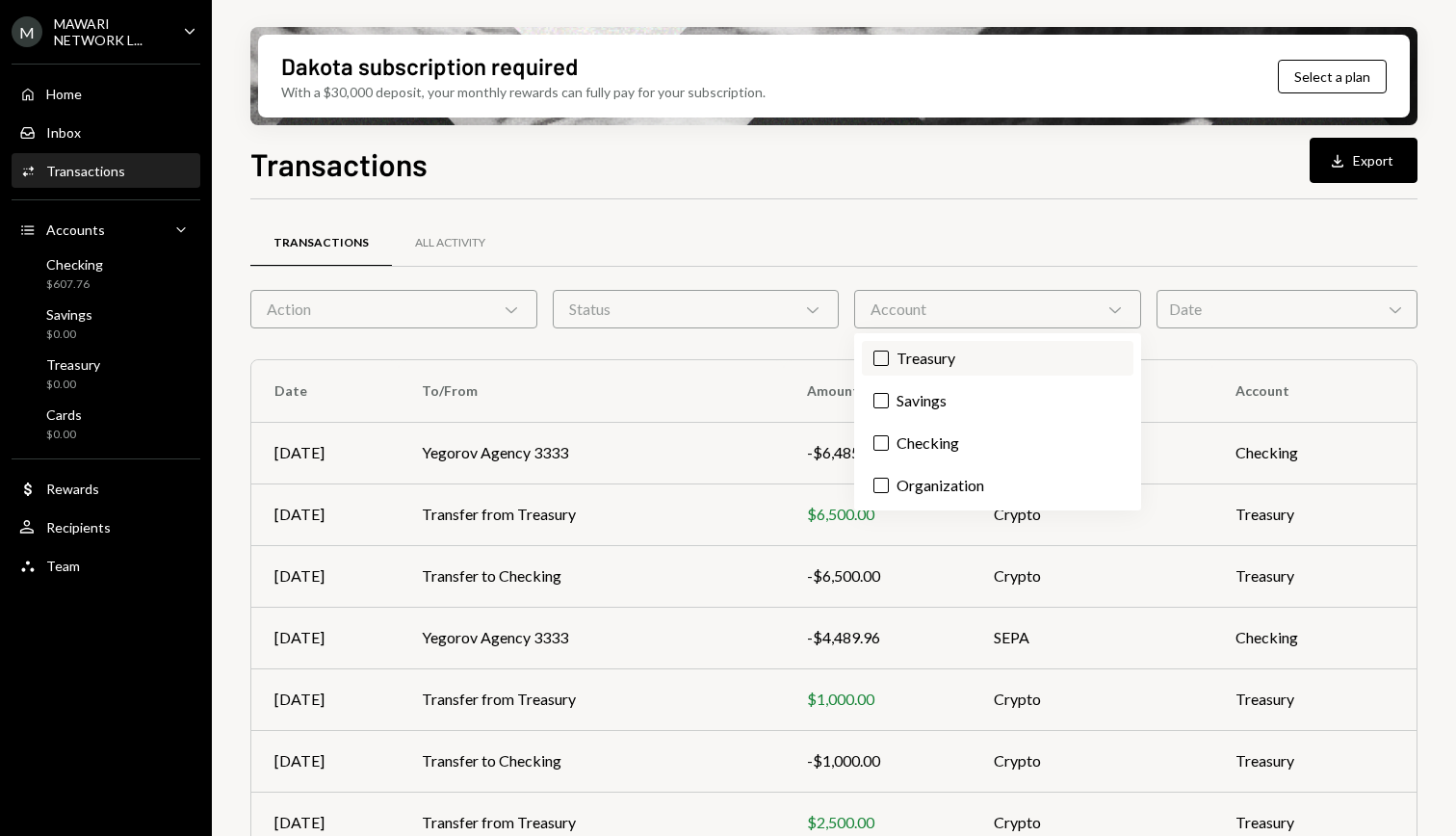
click at [932, 360] on label "Treasury" at bounding box center [997, 357] width 272 height 35
click at [888, 360] on button "Treasury" at bounding box center [881, 358] width 16 height 16
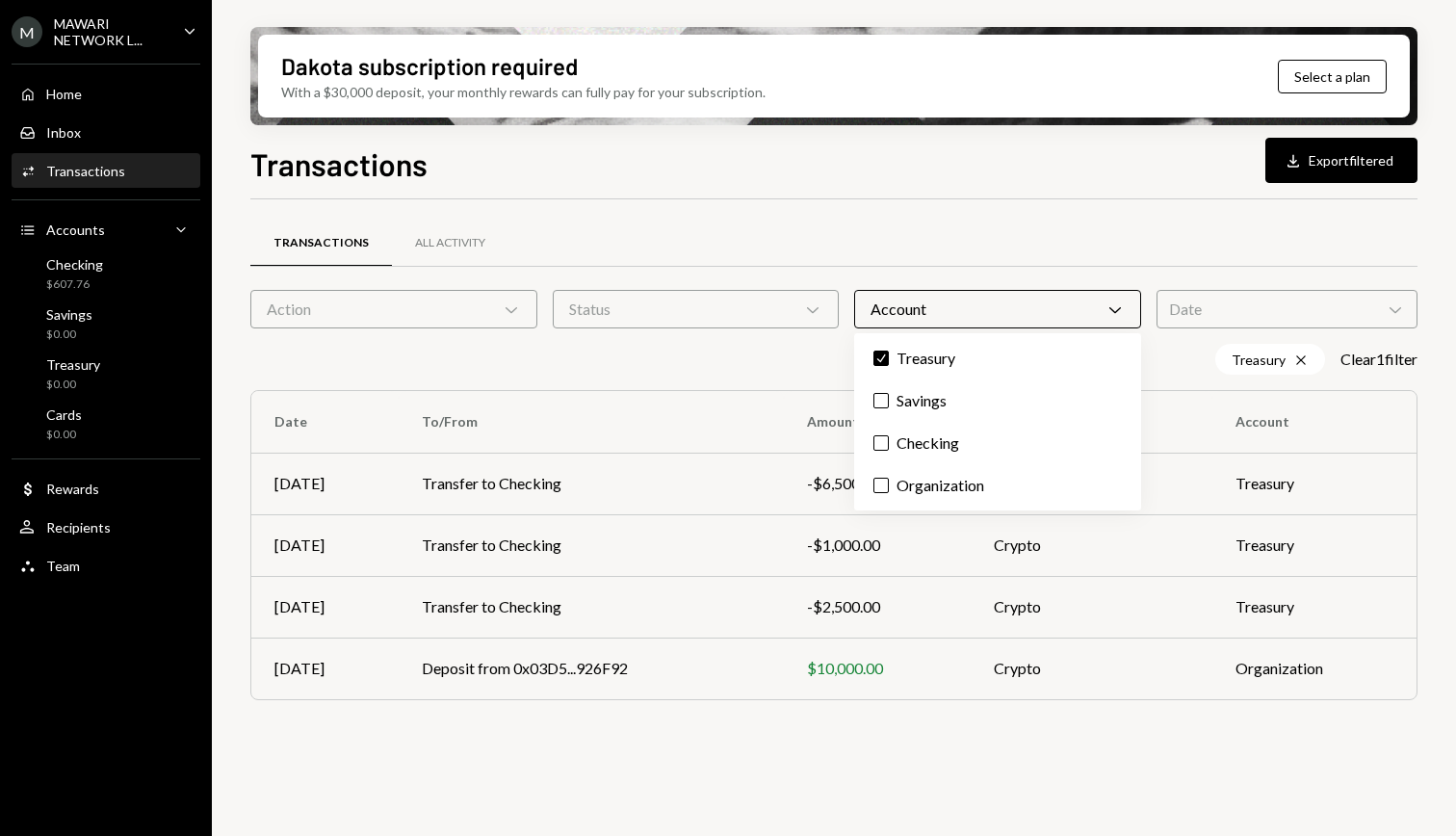
click at [664, 365] on div "Treasury Cross Clear 1 filter" at bounding box center [834, 358] width 1167 height 31
